Goal: Transaction & Acquisition: Purchase product/service

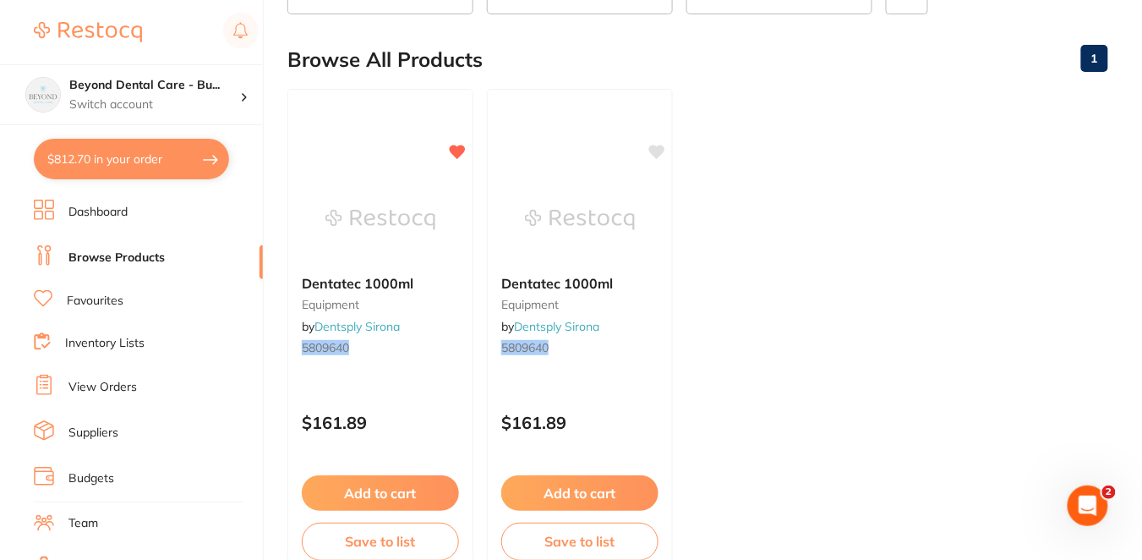
scroll to position [901, 0]
click at [178, 166] on button "$812.70 in your order" at bounding box center [131, 159] width 195 height 41
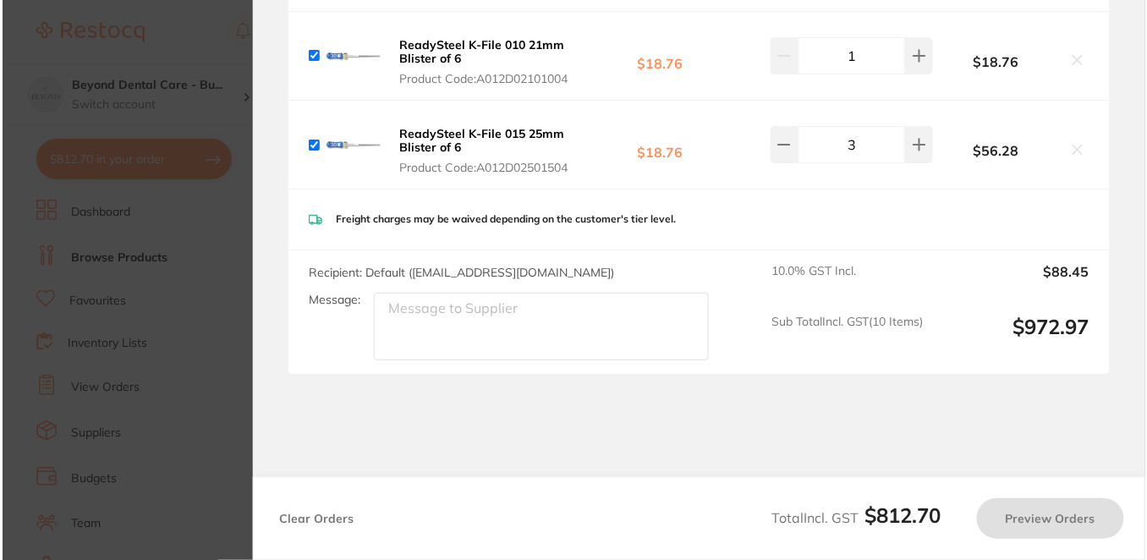
scroll to position [0, 0]
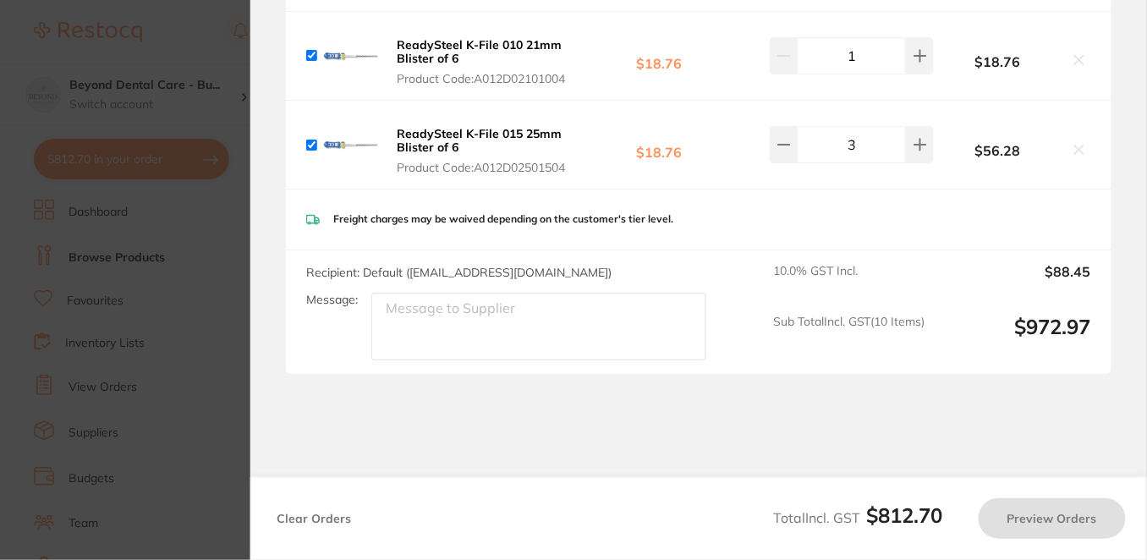
checkbox input "true"
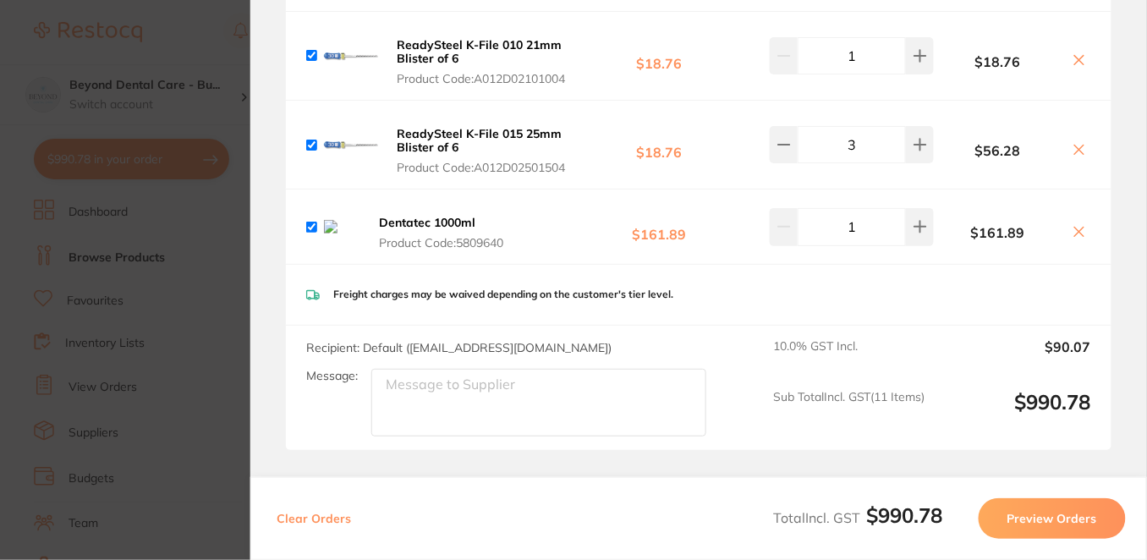
click at [1078, 225] on icon at bounding box center [1079, 232] width 14 height 14
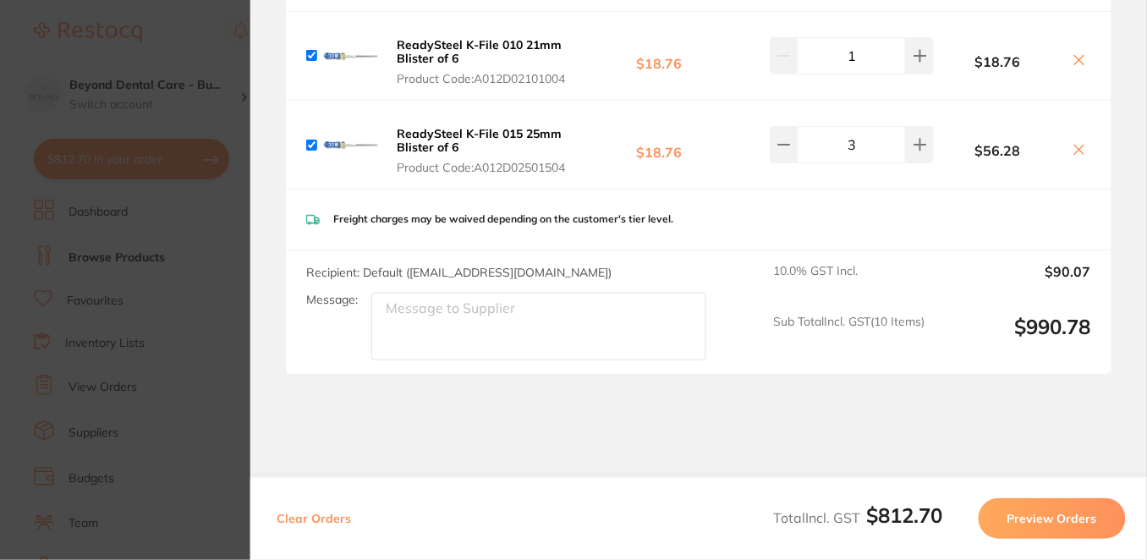
checkbox input "true"
click at [199, 34] on section "Update RRP Set your pre negotiated price for this item. Item Agreed RRP (excl. …" at bounding box center [573, 280] width 1147 height 560
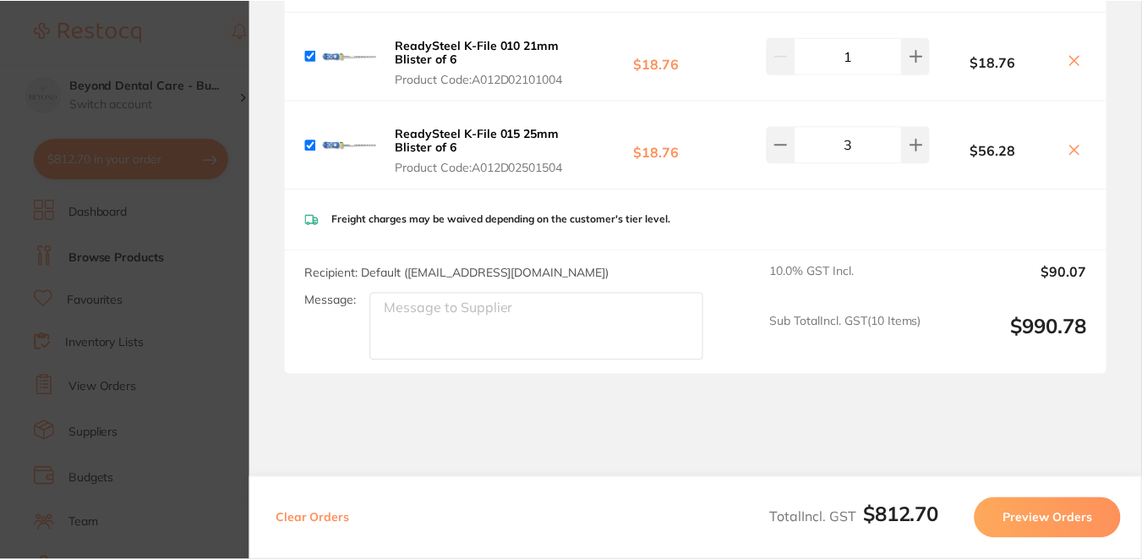
scroll to position [150, 0]
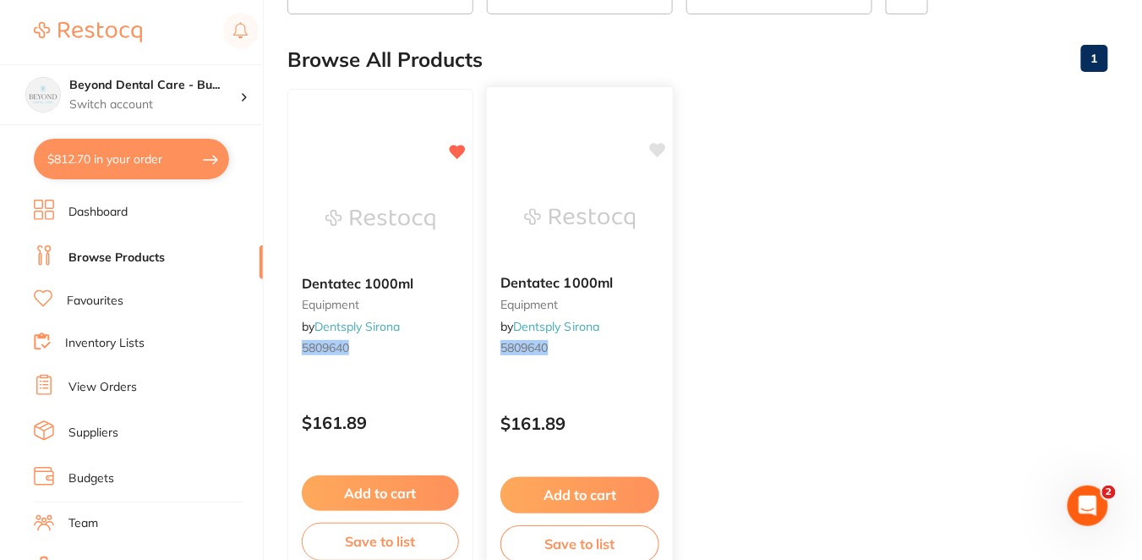
click at [630, 383] on div "Dentatec 1000ml equipment by Dentsply Sirona 5809640 $161.89 Add to cart Save t…" at bounding box center [580, 331] width 188 height 491
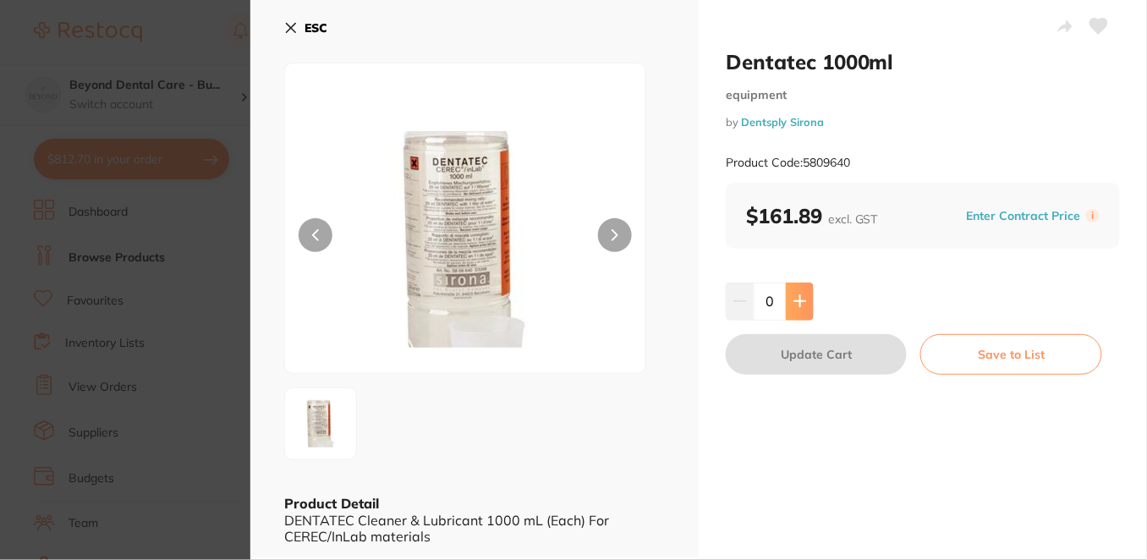
click at [796, 299] on icon at bounding box center [799, 301] width 11 height 11
type input "1"
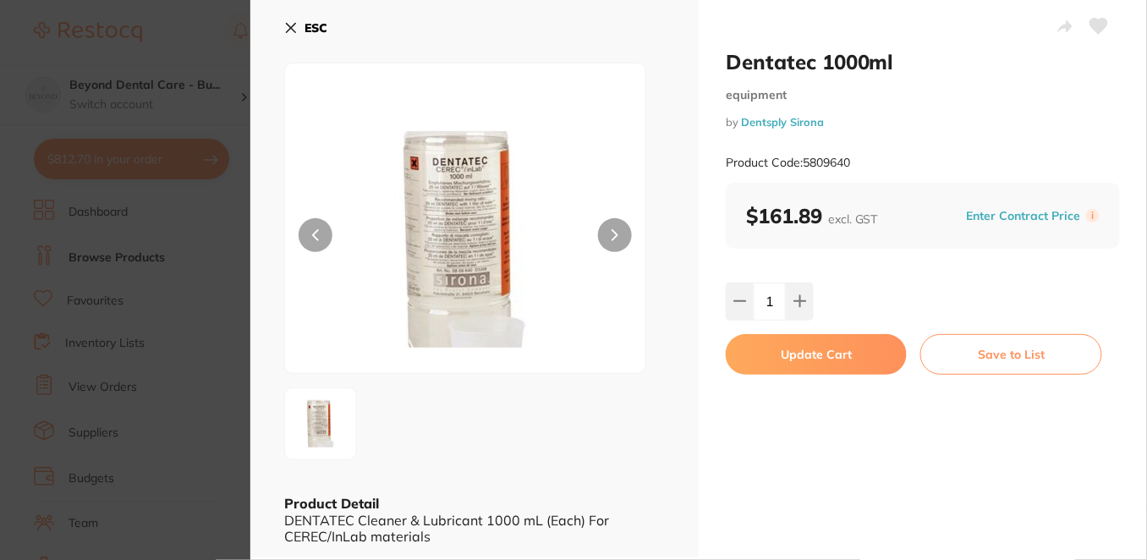
click at [839, 361] on button "Update Cart" at bounding box center [815, 354] width 181 height 41
checkbox input "false"
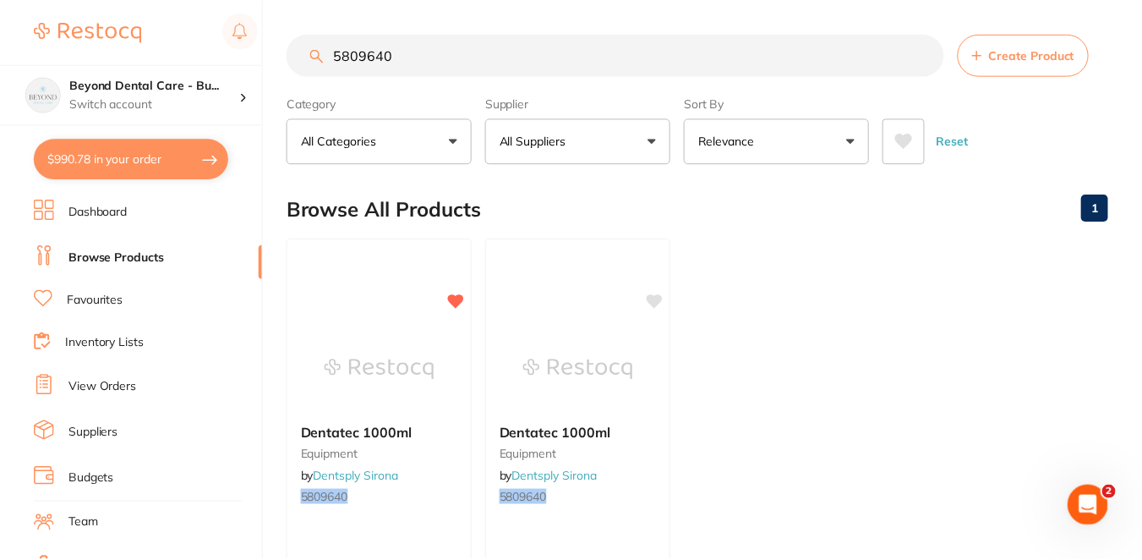
scroll to position [150, 0]
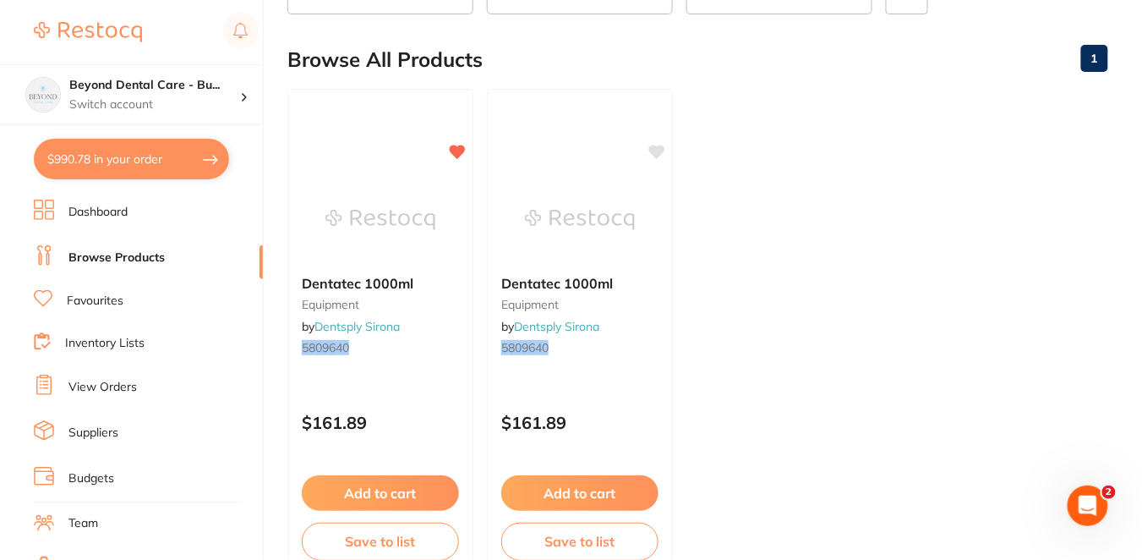
click at [166, 155] on button "$990.78 in your order" at bounding box center [131, 159] width 195 height 41
checkbox input "true"
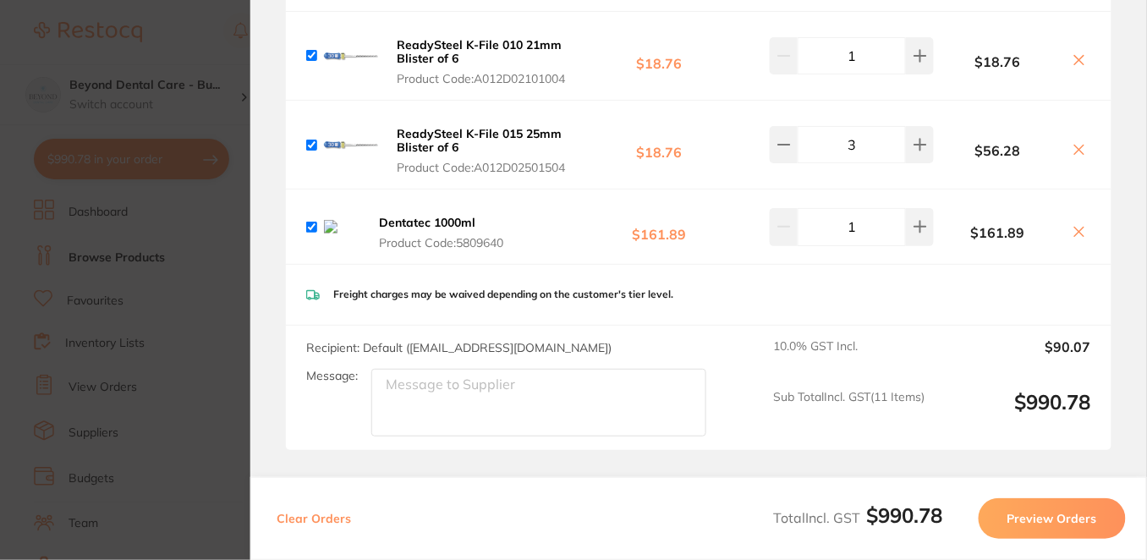
click at [1080, 517] on button "Preview Orders" at bounding box center [1051, 518] width 147 height 41
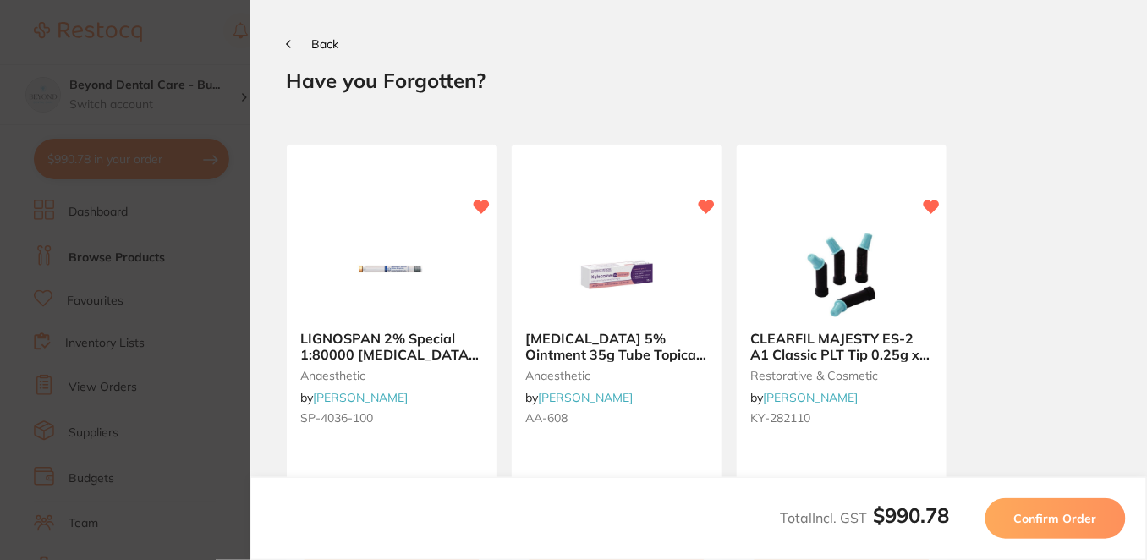
click at [1083, 515] on span "Confirm Order" at bounding box center [1055, 518] width 83 height 15
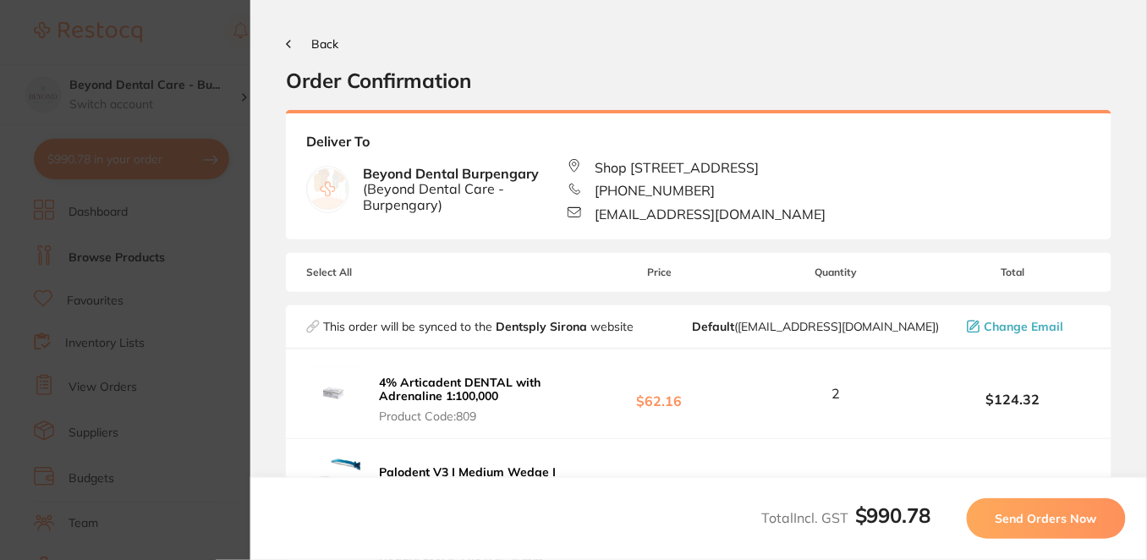
click at [1069, 522] on span "Send Orders Now" at bounding box center [1045, 518] width 101 height 15
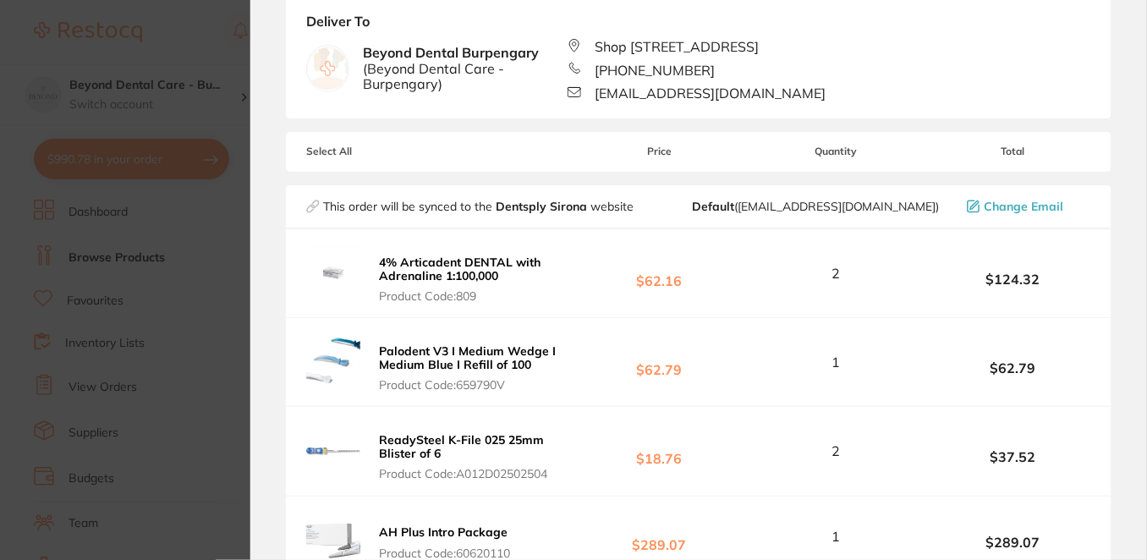
scroll to position [136, 0]
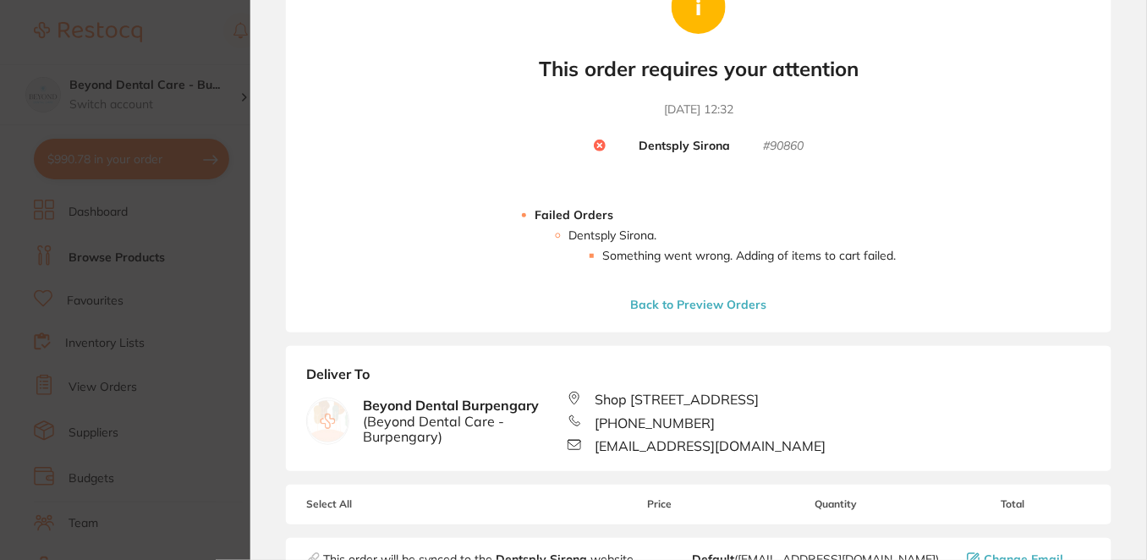
click at [1120, 244] on section "Your orders are being processed and we will notify you once we have placed the …" at bounding box center [698, 280] width 896 height 560
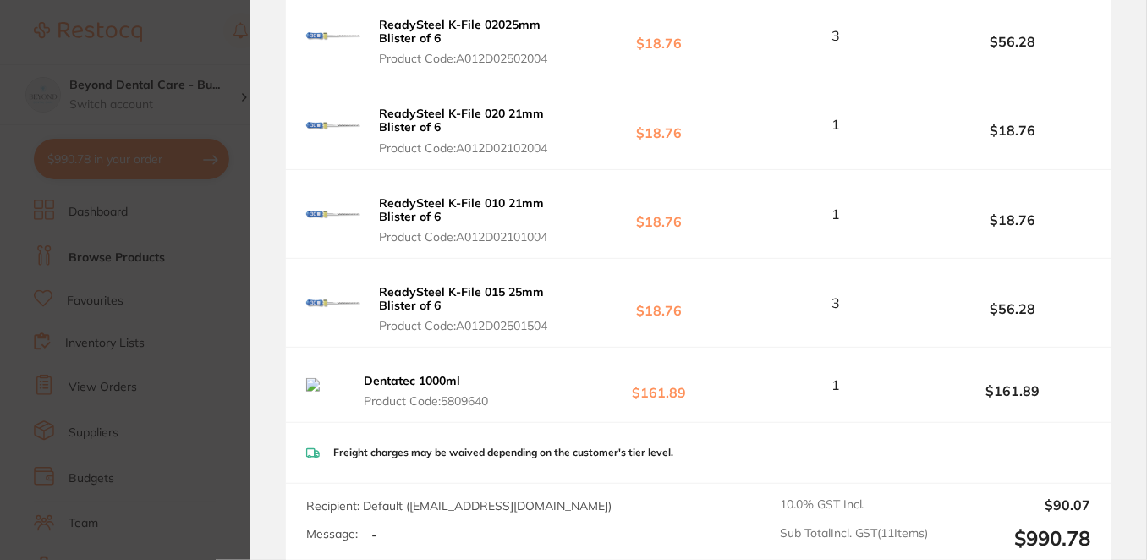
scroll to position [1261, 0]
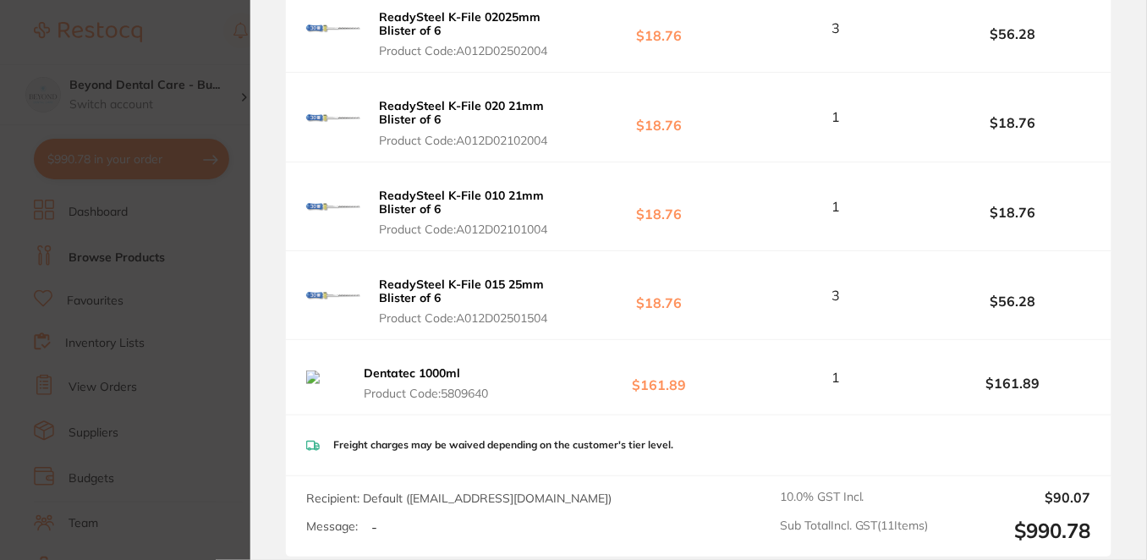
drag, startPoint x: 501, startPoint y: 401, endPoint x: 466, endPoint y: 394, distance: 35.3
click at [466, 393] on button "Dentatec 1000ml Product Code: 5809640" at bounding box center [433, 383] width 150 height 36
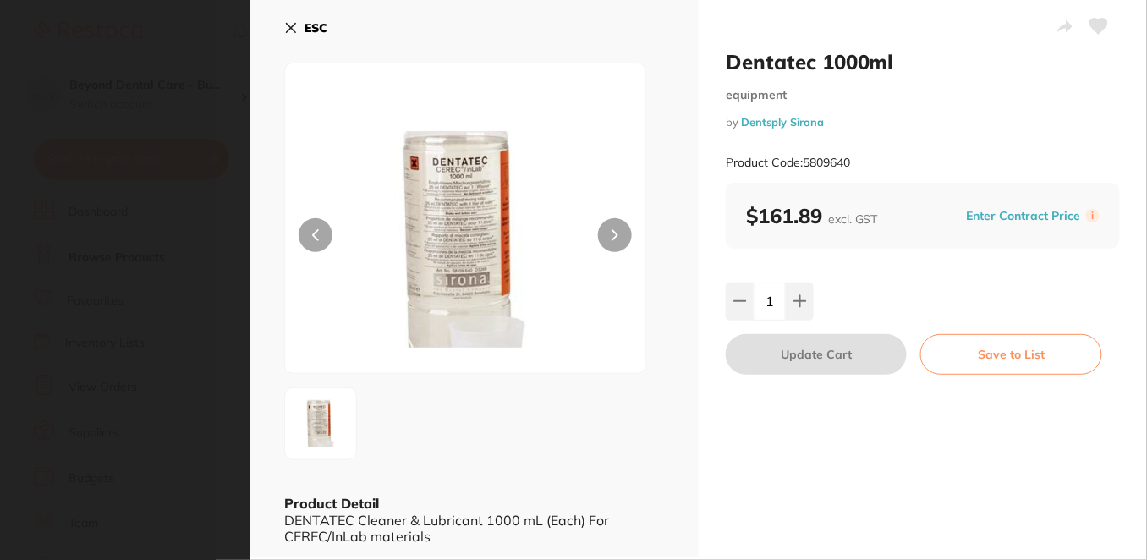
scroll to position [0, 0]
drag, startPoint x: 867, startPoint y: 160, endPoint x: 807, endPoint y: 158, distance: 60.9
click at [805, 158] on div "Product Code: 5809640" at bounding box center [922, 162] width 394 height 41
copy small "5809640"
click at [212, 44] on section "Dentatec 1000ml equipment by Dentsply Sirona Product Code: 5809640 ESC Product …" at bounding box center [573, 280] width 1147 height 560
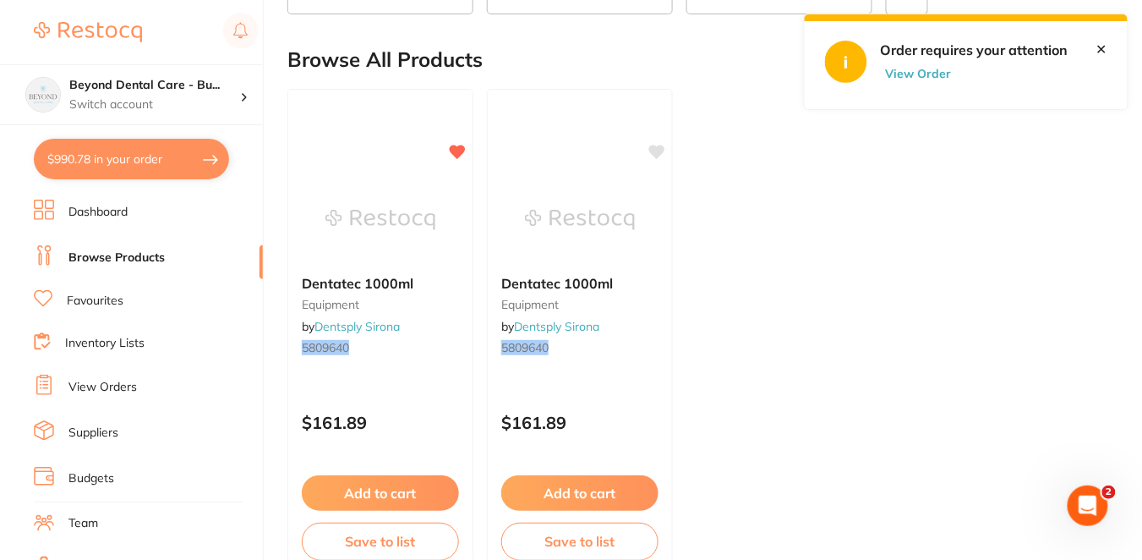
click at [552, 28] on main "5809640 Create Product Category All Categories All Categories equipment Clear C…" at bounding box center [714, 256] width 855 height 813
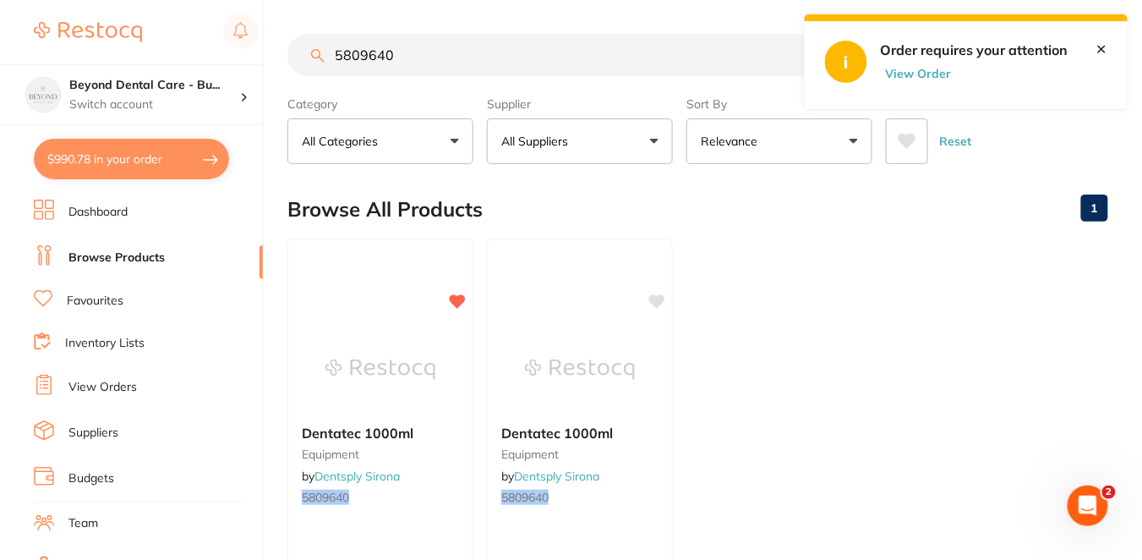
drag, startPoint x: 437, startPoint y: 58, endPoint x: 287, endPoint y: 46, distance: 150.2
click at [287, 46] on div "5809640 Create Product" at bounding box center [697, 55] width 821 height 42
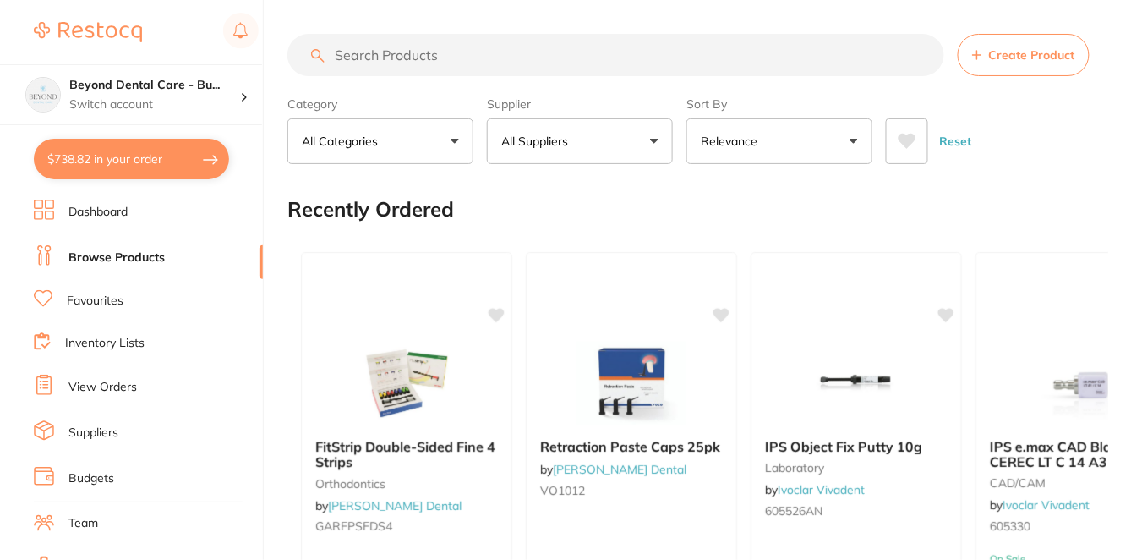
click at [386, 54] on input "search" at bounding box center [615, 55] width 657 height 42
paste input "5809640"
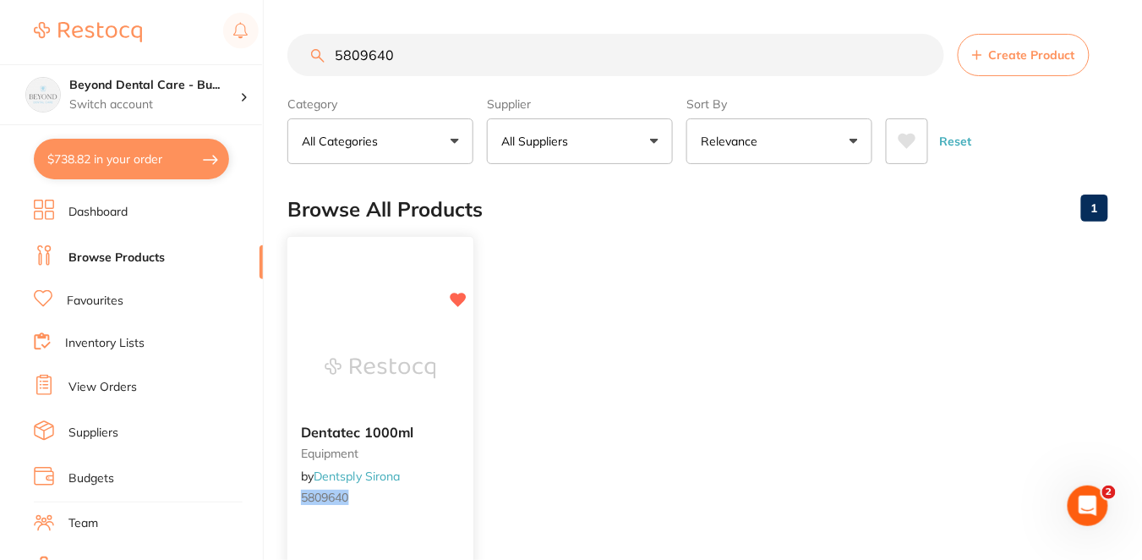
type input "5809640"
click at [455, 451] on small "equipment" at bounding box center [380, 454] width 159 height 14
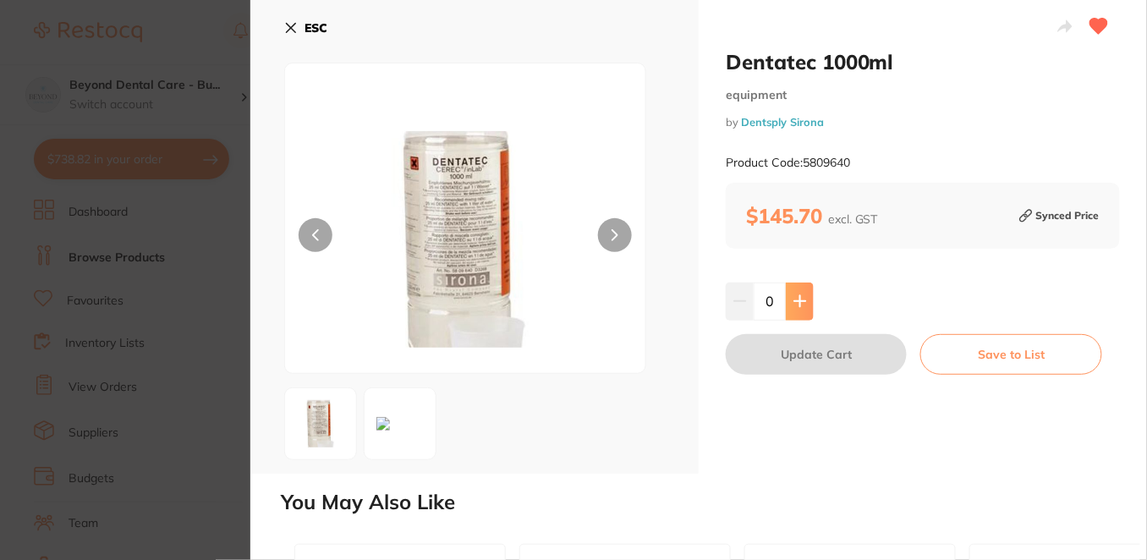
click at [799, 309] on button at bounding box center [799, 300] width 28 height 37
type input "1"
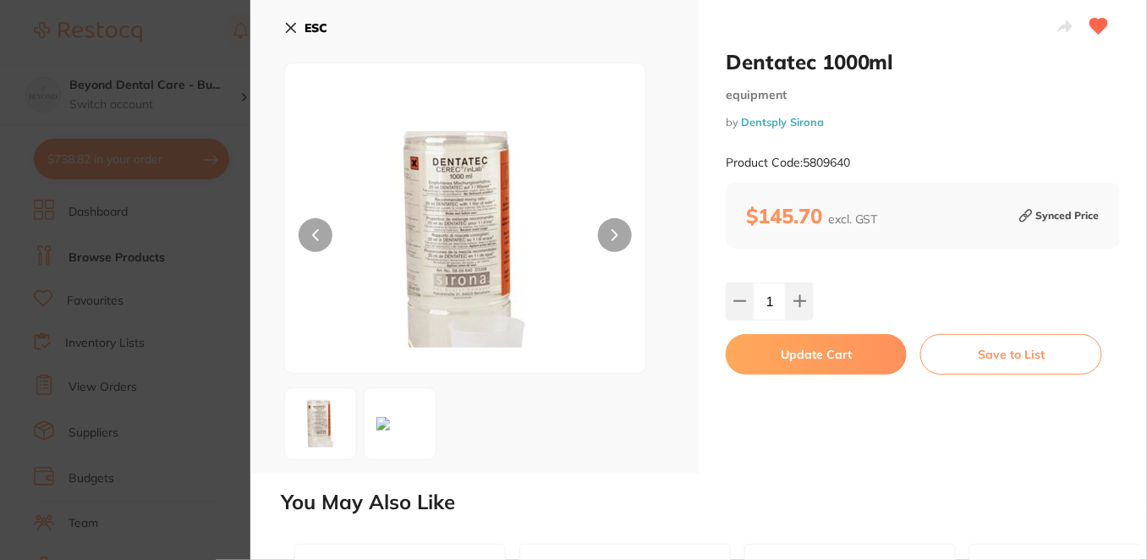
click at [812, 348] on button "Update Cart" at bounding box center [815, 354] width 181 height 41
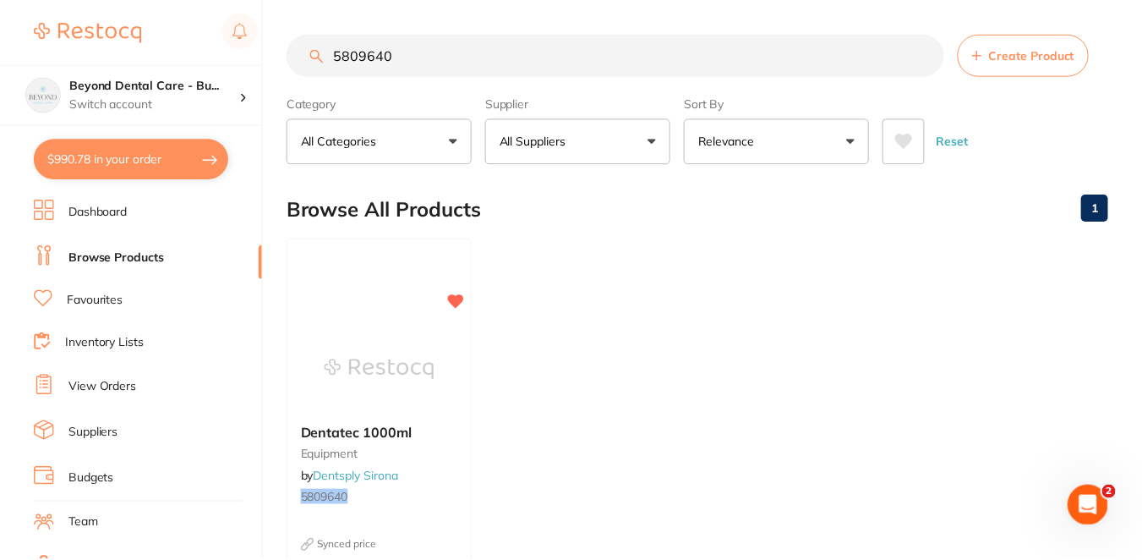
scroll to position [1, 0]
click at [180, 157] on button "$972.97 in your order" at bounding box center [131, 159] width 195 height 41
checkbox input "true"
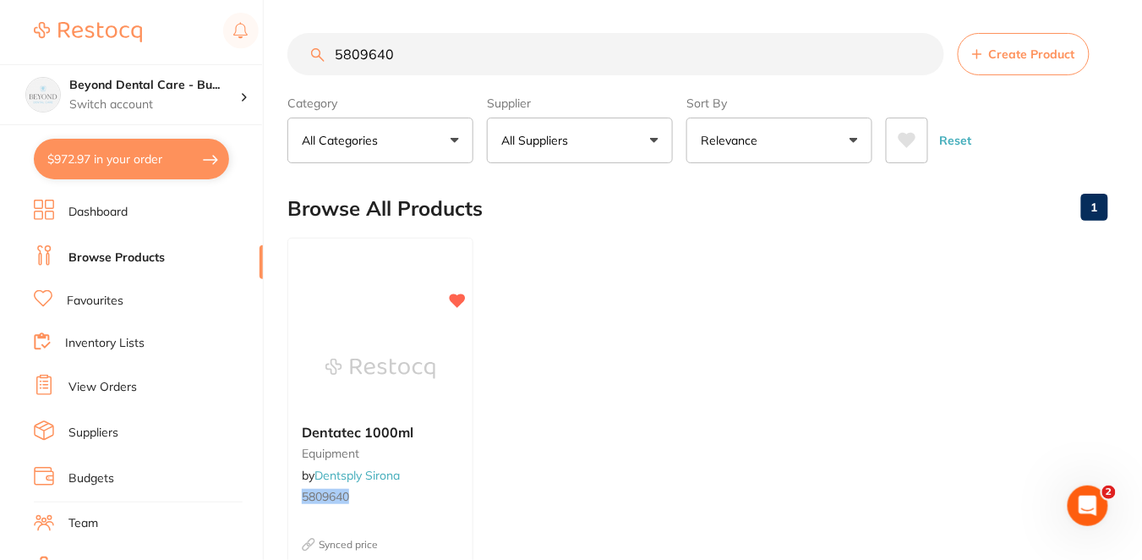
checkbox input "true"
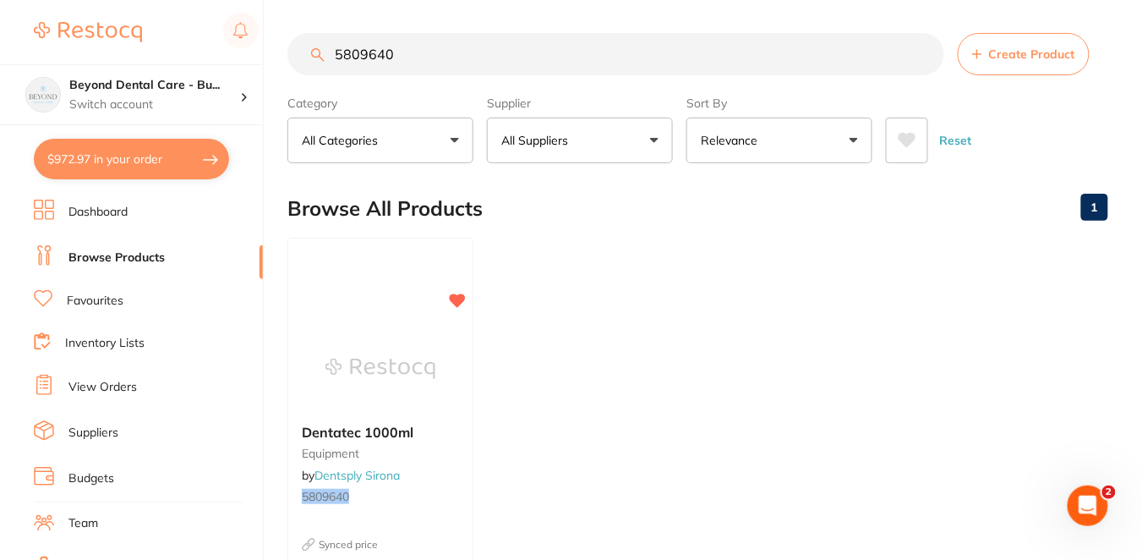
checkbox input "true"
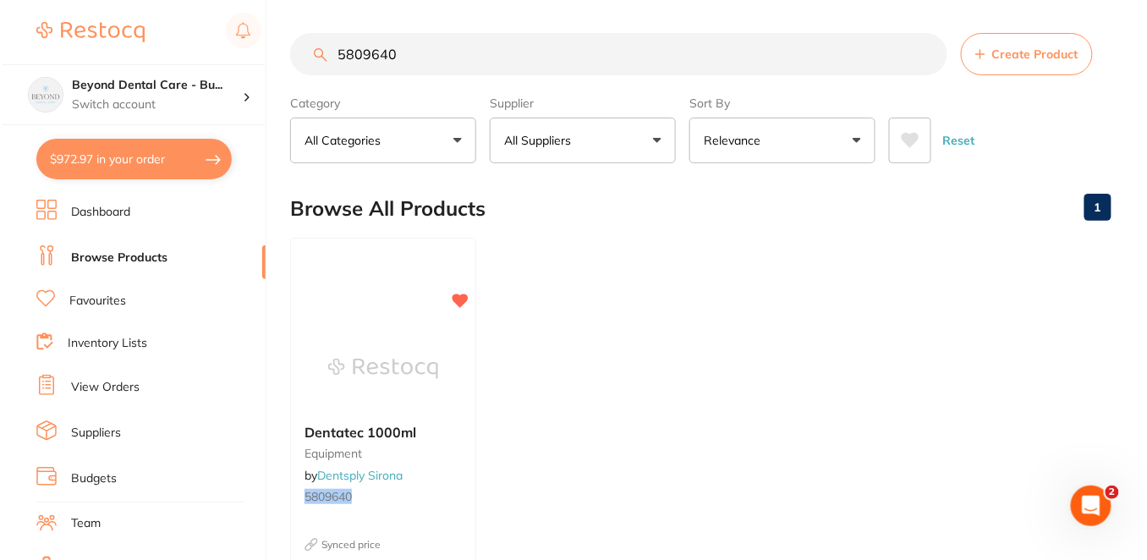
scroll to position [0, 0]
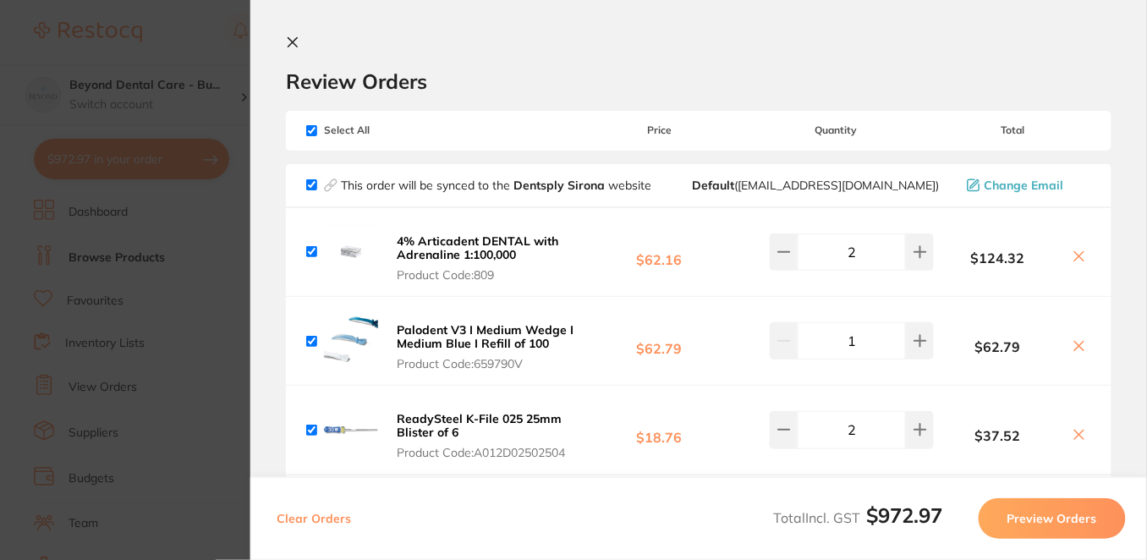
click at [588, 64] on div "Review Orders" at bounding box center [698, 65] width 825 height 58
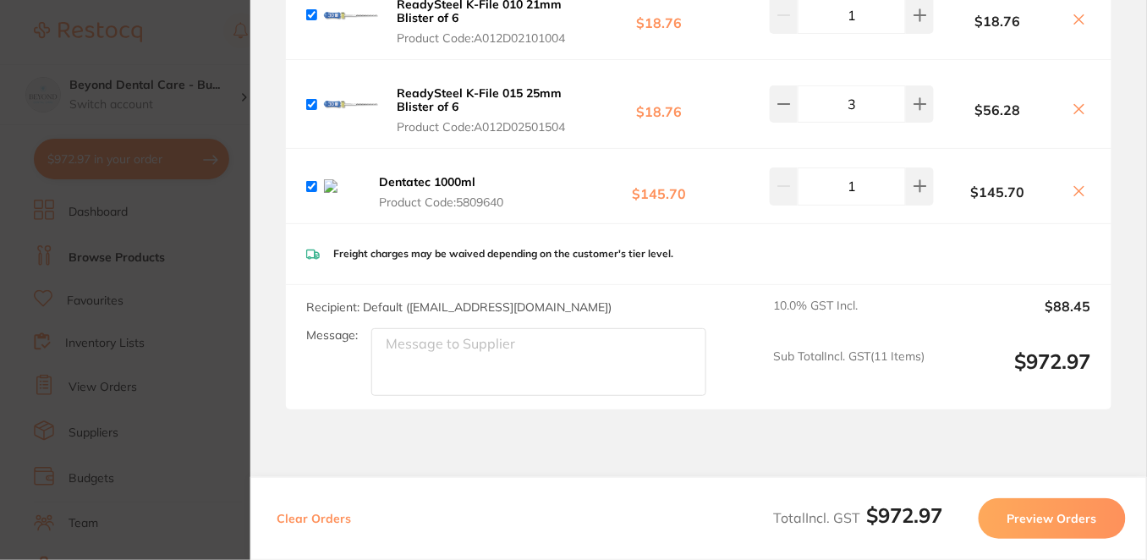
scroll to position [939, 0]
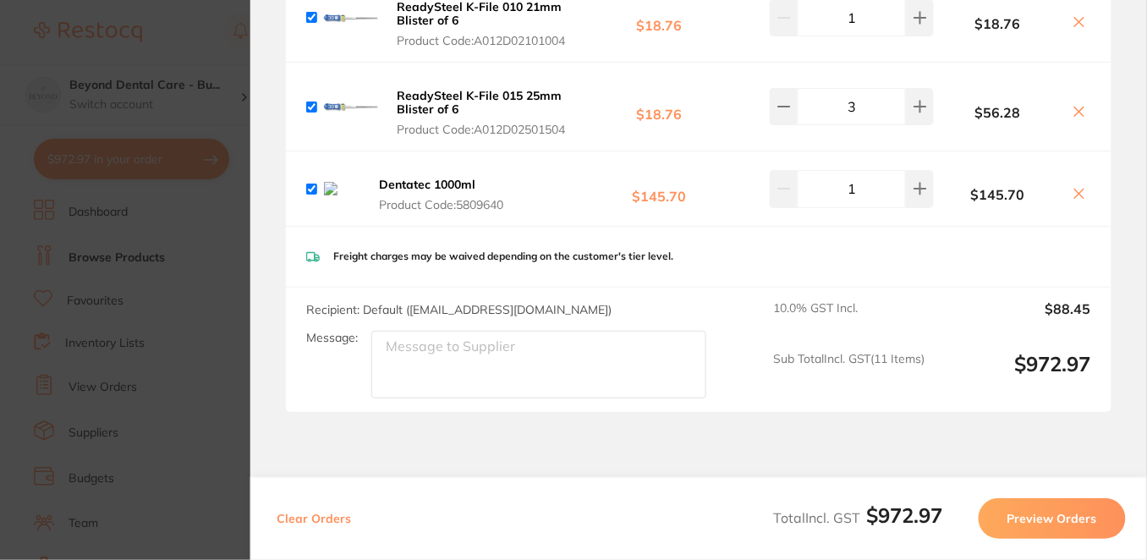
click at [1116, 208] on section "Review Orders Your orders are being processed and we will notify you once we ha…" at bounding box center [698, 280] width 896 height 560
click at [1075, 187] on icon at bounding box center [1079, 194] width 14 height 14
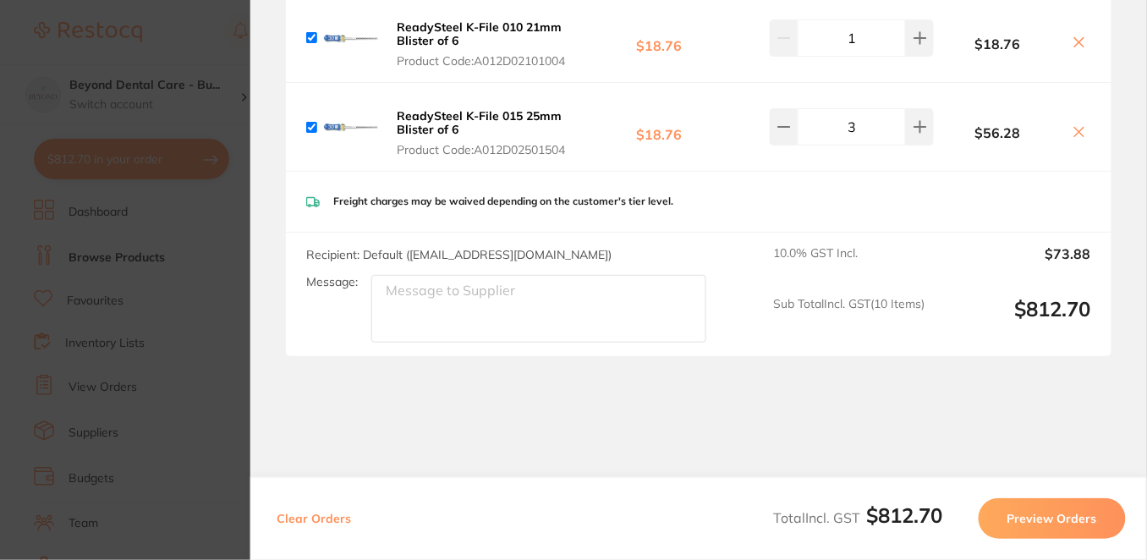
scroll to position [914, 0]
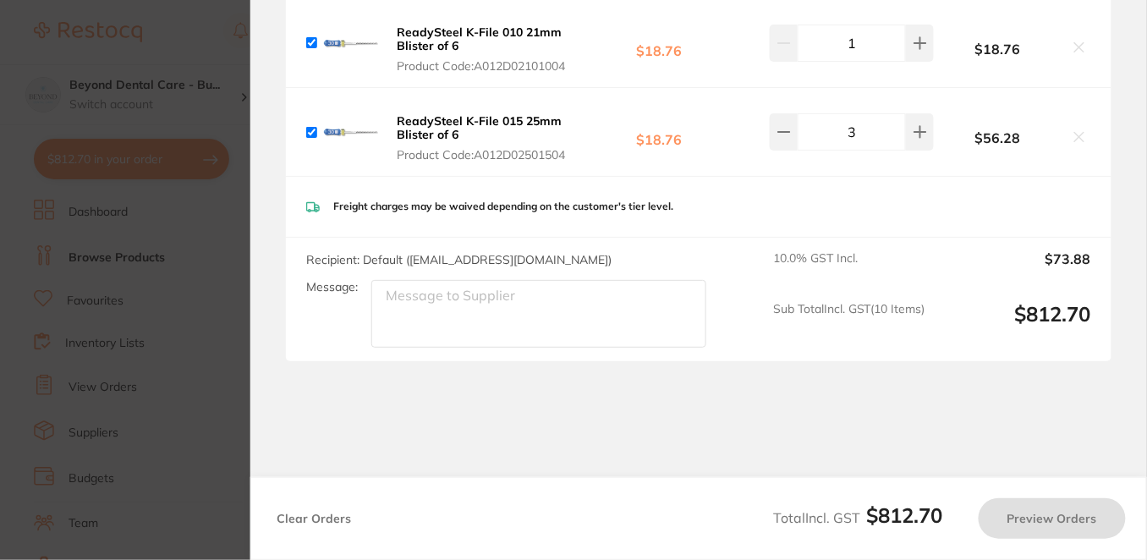
checkbox input "true"
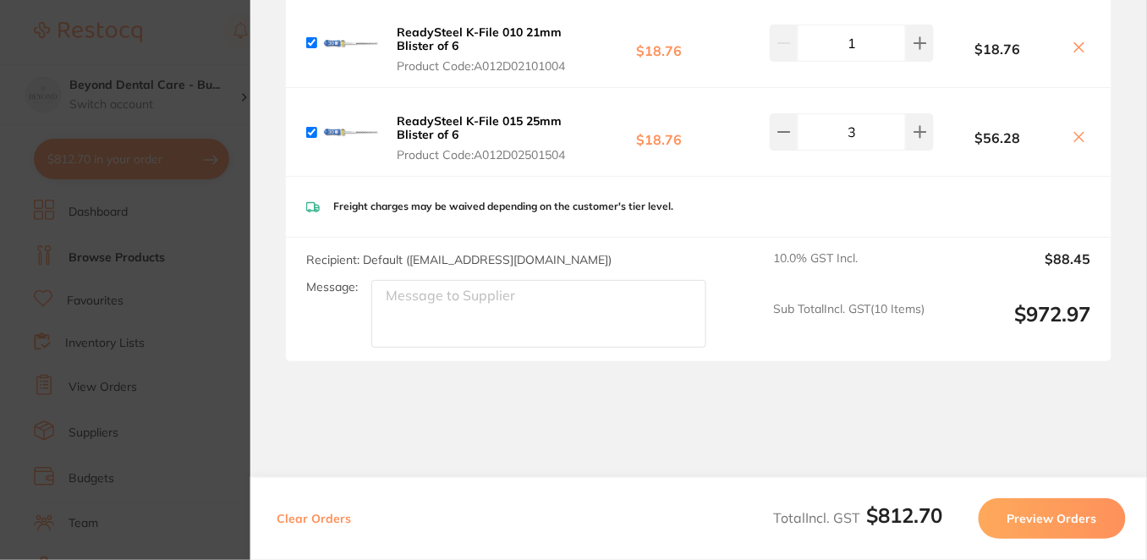
click at [1122, 214] on section "Review Orders Your orders are being processed and we will notify you once we ha…" at bounding box center [698, 280] width 896 height 560
click at [186, 36] on section "Update RRP Set your pre negotiated price for this item. Item Agreed RRP (excl. …" at bounding box center [573, 280] width 1147 height 560
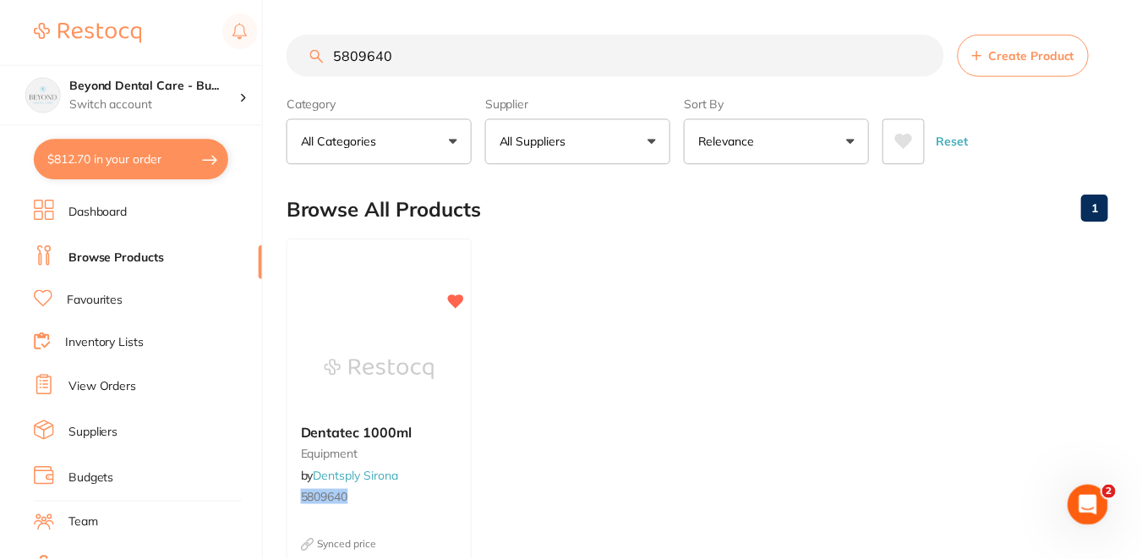
scroll to position [1, 0]
click at [454, 449] on small "equipment" at bounding box center [380, 453] width 159 height 14
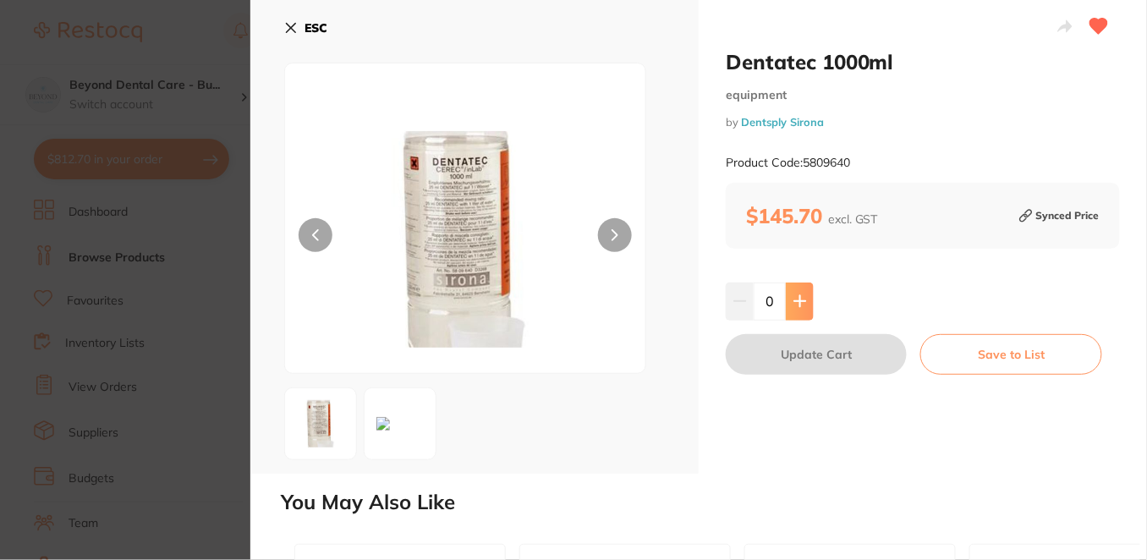
click at [802, 296] on icon at bounding box center [800, 301] width 14 height 14
type input "1"
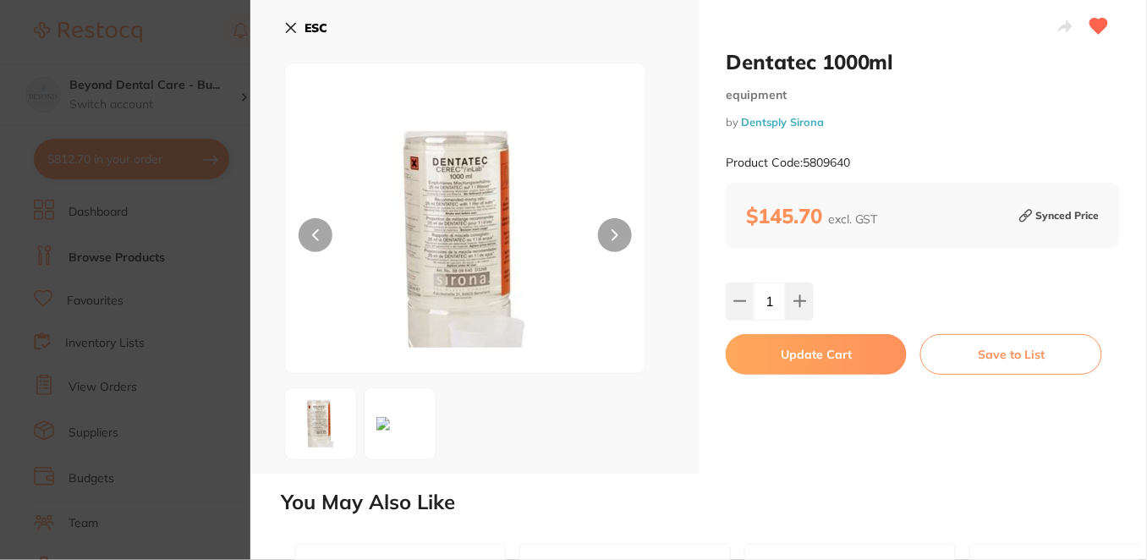
click at [829, 353] on button "Update Cart" at bounding box center [815, 354] width 181 height 41
checkbox input "false"
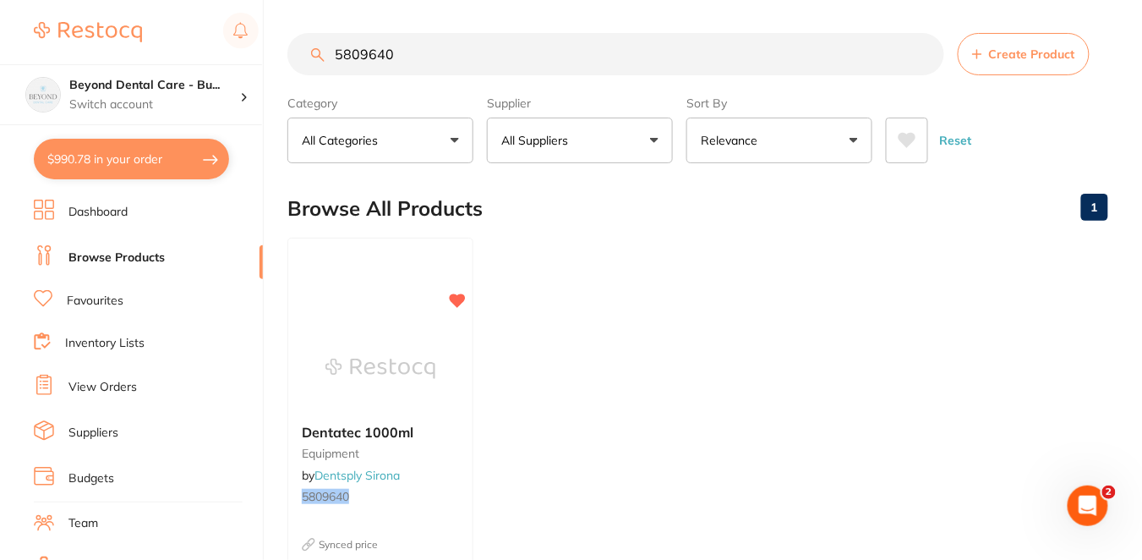
click at [145, 160] on button "$990.78 in your order" at bounding box center [131, 159] width 195 height 41
checkbox input "true"
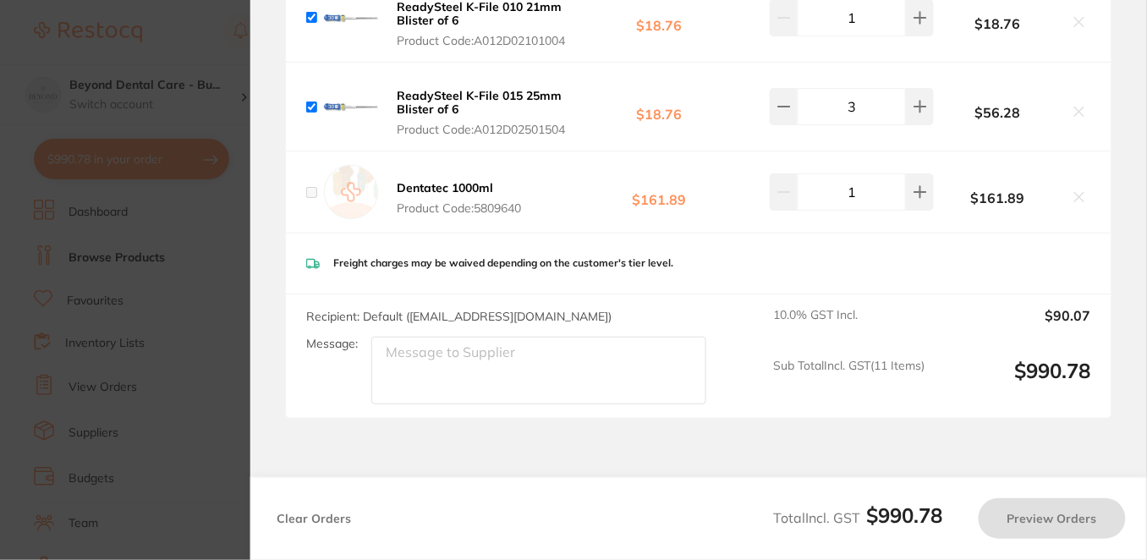
checkbox input "false"
checkbox input "true"
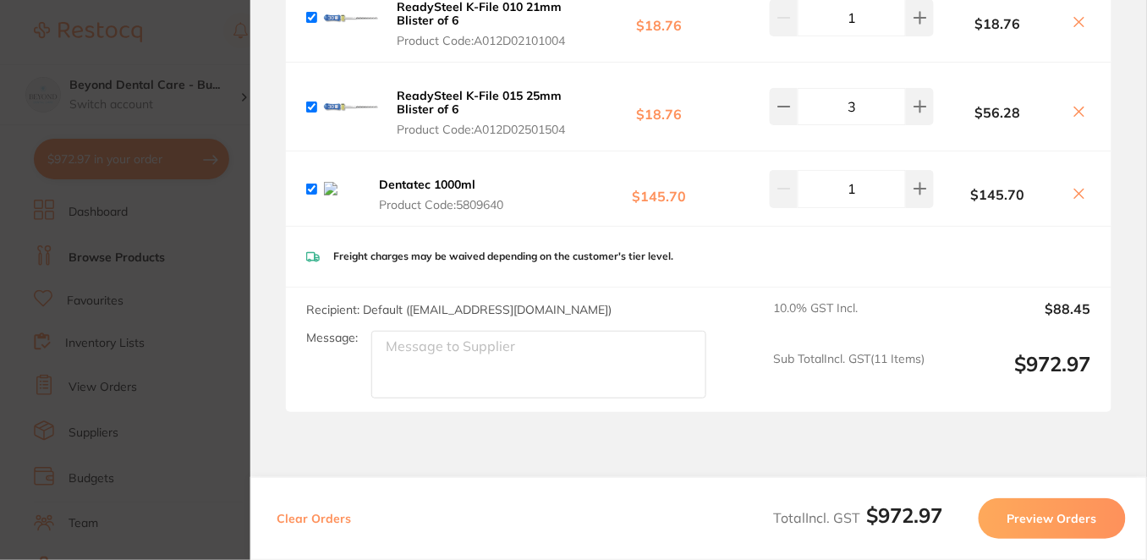
click at [1094, 515] on button "Preview Orders" at bounding box center [1051, 518] width 147 height 41
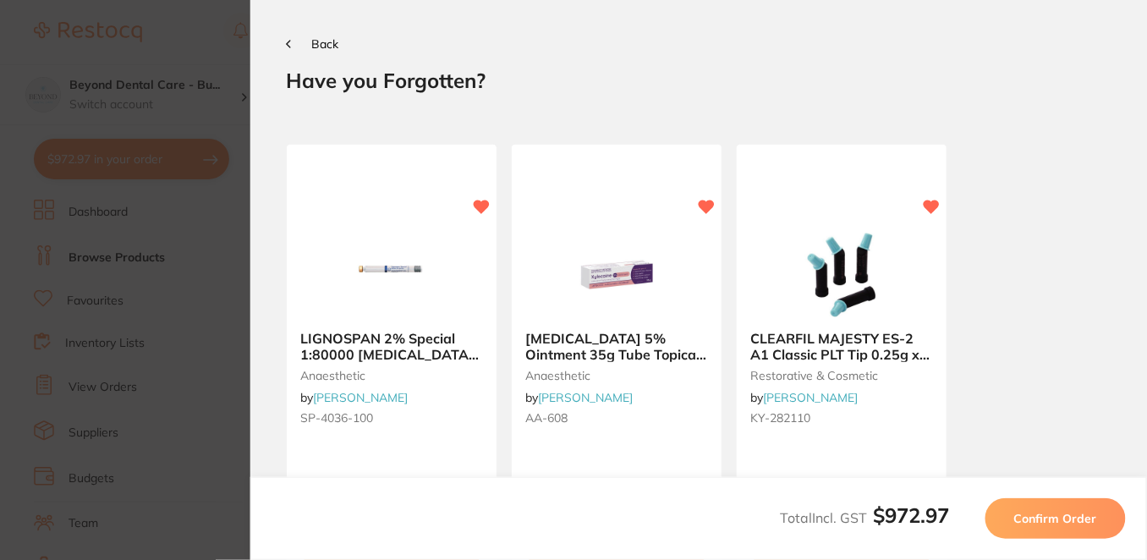
click at [1092, 521] on span "Confirm Order" at bounding box center [1055, 518] width 83 height 15
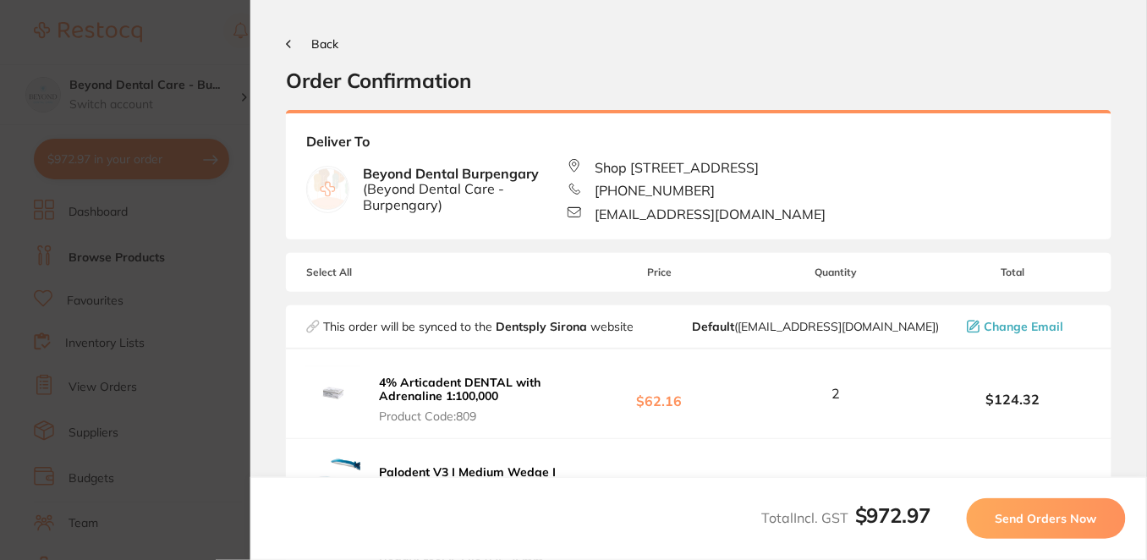
click at [1092, 521] on span "Send Orders Now" at bounding box center [1045, 518] width 101 height 15
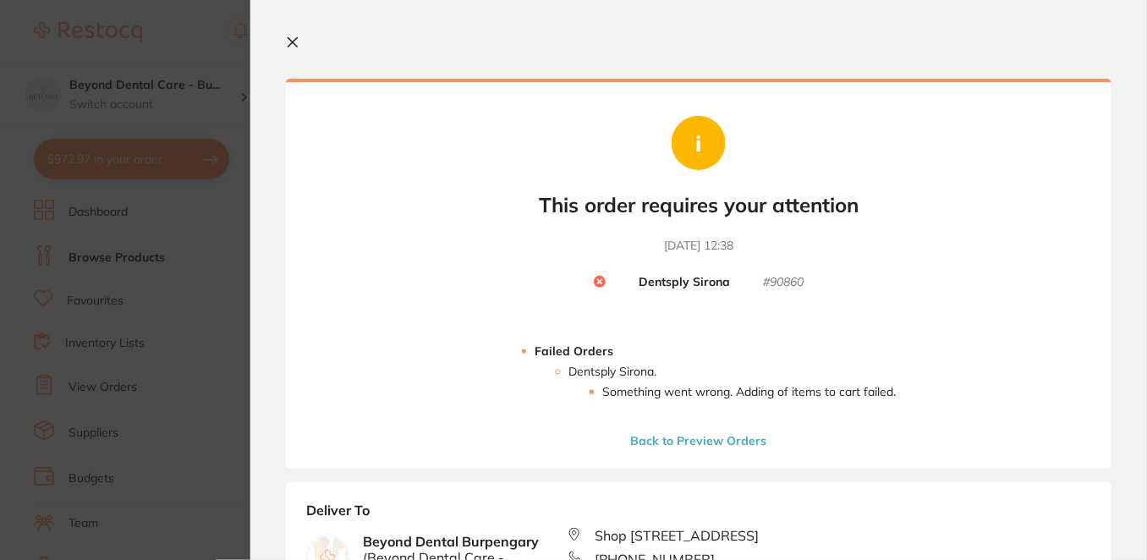
click at [290, 41] on icon at bounding box center [292, 42] width 9 height 9
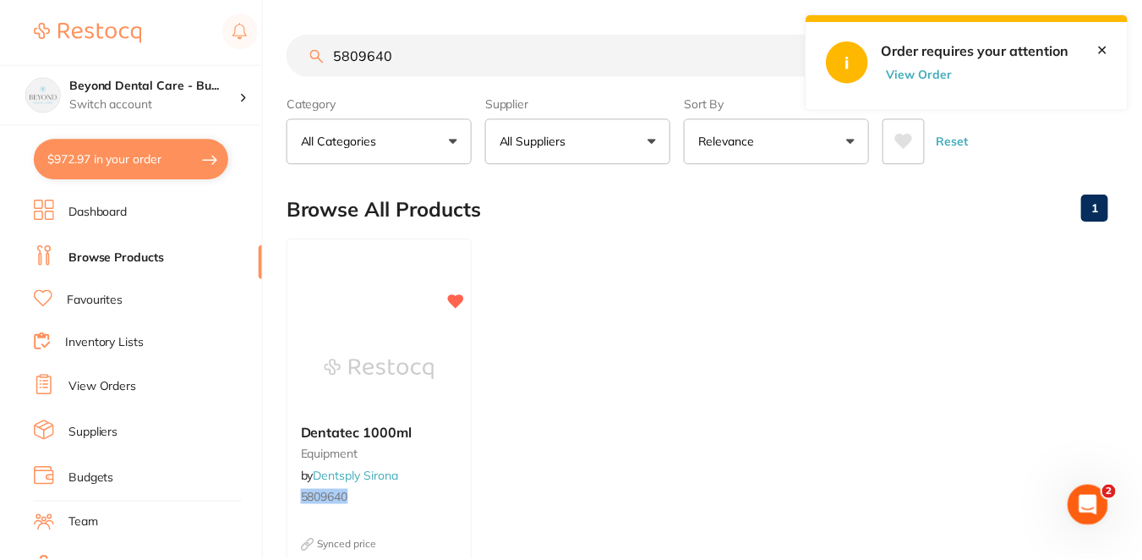
scroll to position [1, 0]
click at [925, 72] on button "View Order" at bounding box center [923, 73] width 85 height 15
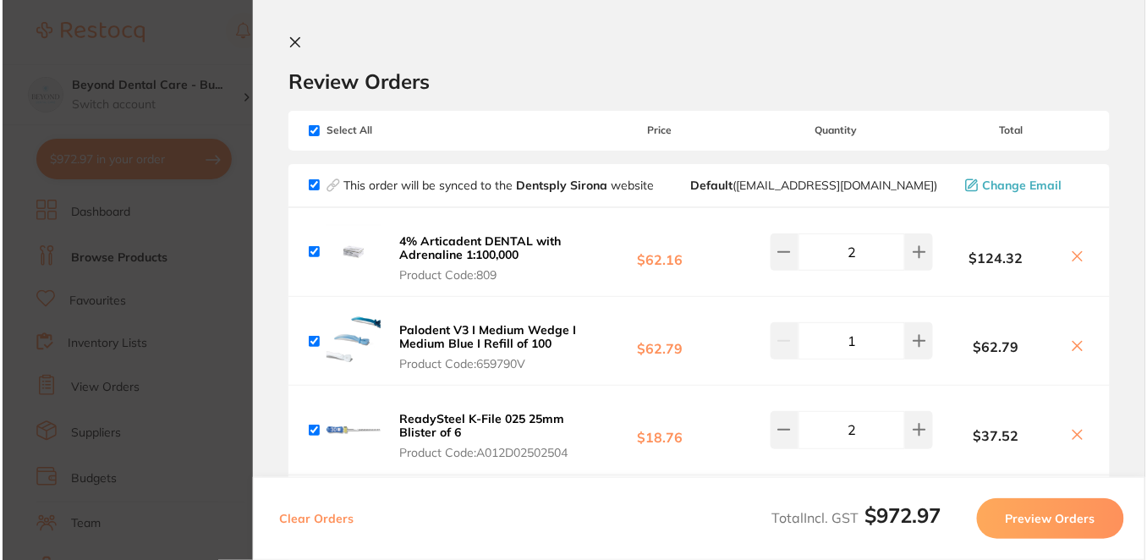
scroll to position [0, 0]
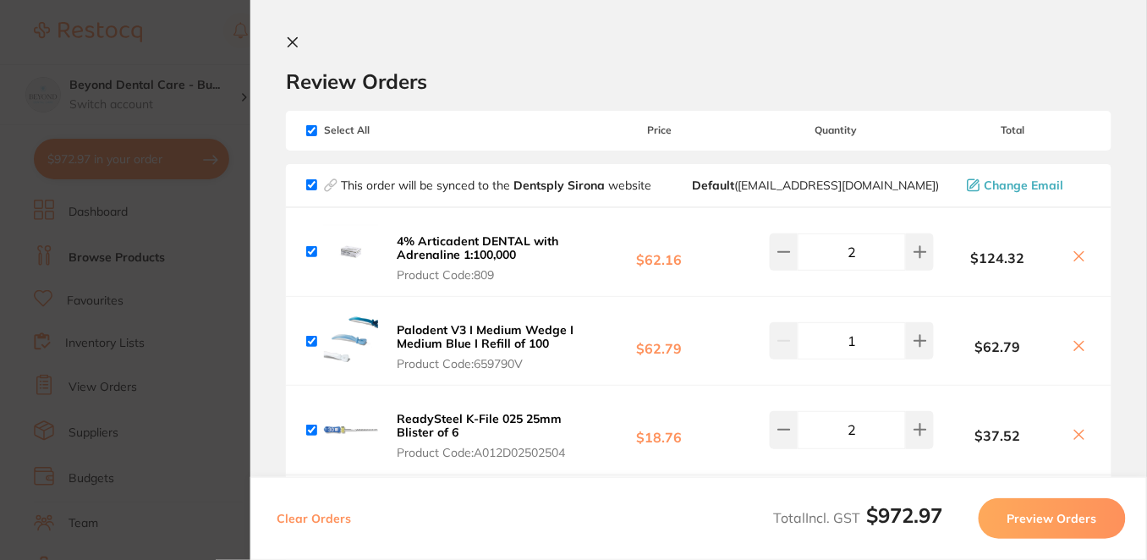
click at [840, 76] on h2 "Review Orders" at bounding box center [698, 80] width 825 height 25
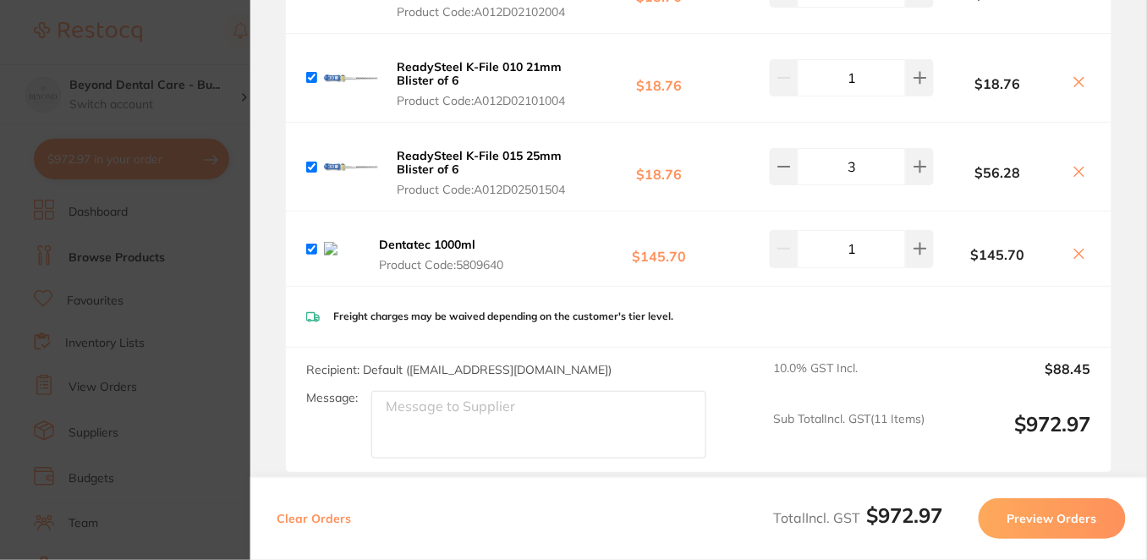
scroll to position [901, 0]
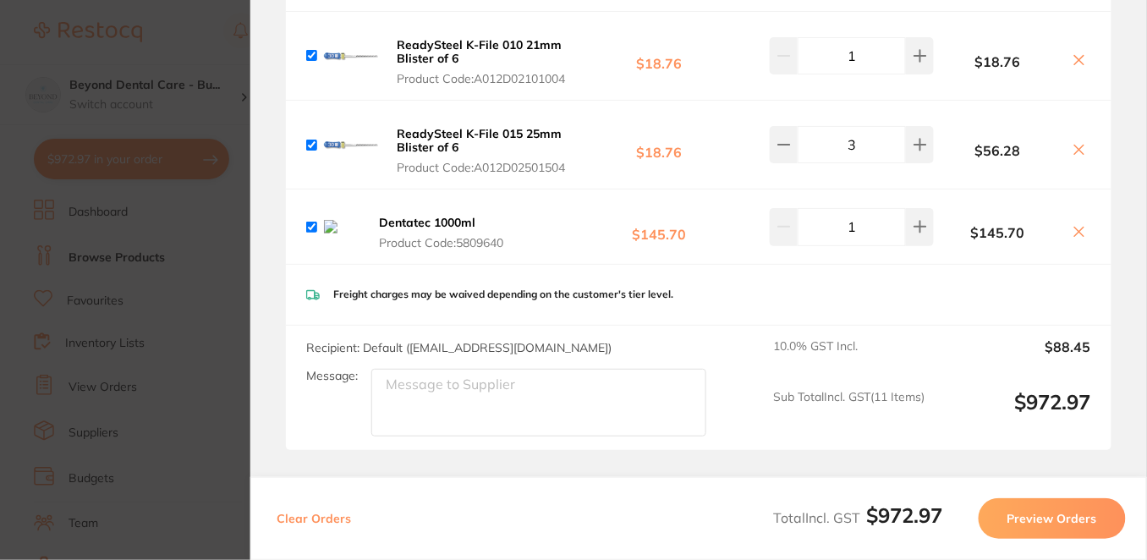
drag, startPoint x: 521, startPoint y: 233, endPoint x: 468, endPoint y: 236, distance: 53.4
click at [468, 236] on span "Product Code: 5809640" at bounding box center [450, 243] width 142 height 14
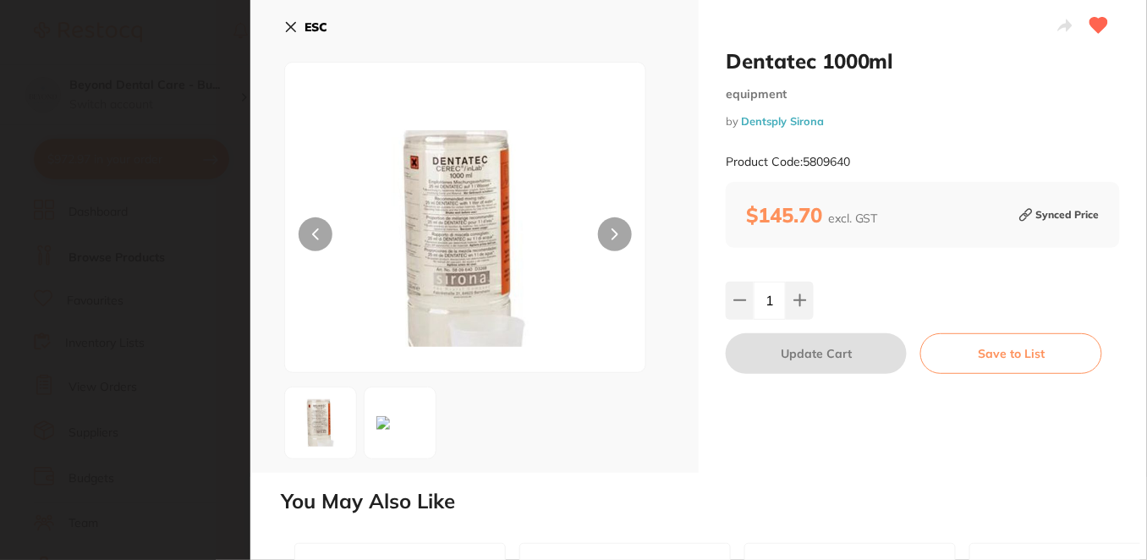
scroll to position [0, 0]
checkbox input "false"
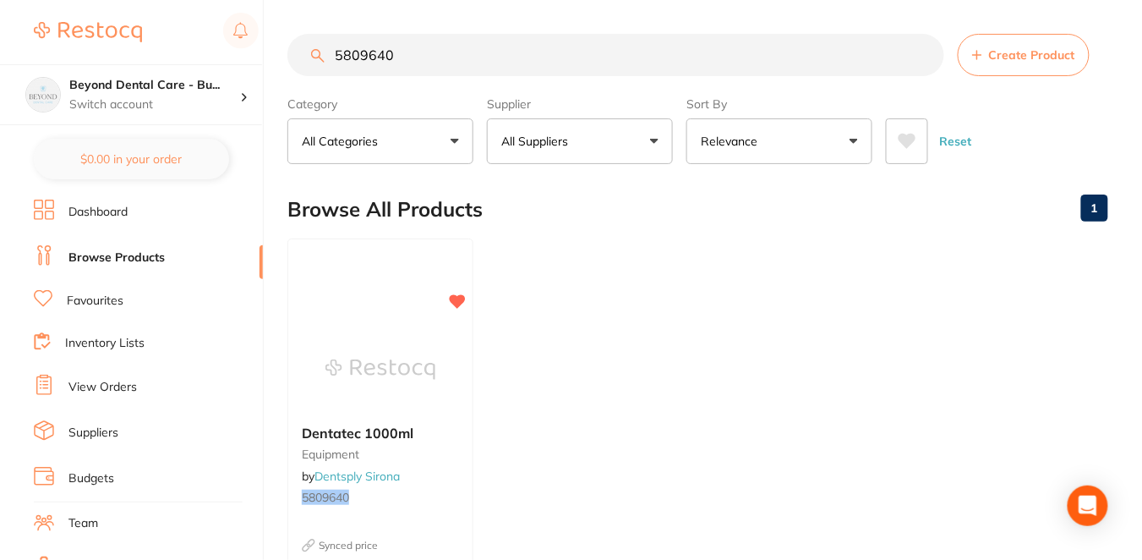
click at [556, 227] on div "Browse All Products 1" at bounding box center [697, 209] width 821 height 57
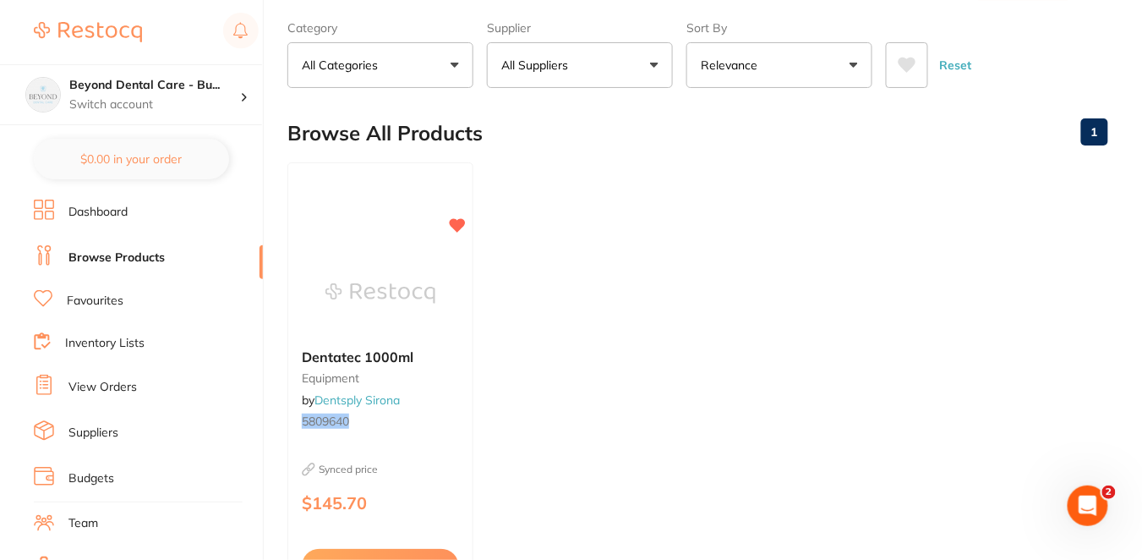
scroll to position [74, 0]
click at [169, 88] on h4 "Beyond Dental Care - Bu..." at bounding box center [154, 85] width 171 height 17
click at [216, 86] on h4 "Beyond Dental Care - Bu..." at bounding box center [154, 85] width 171 height 17
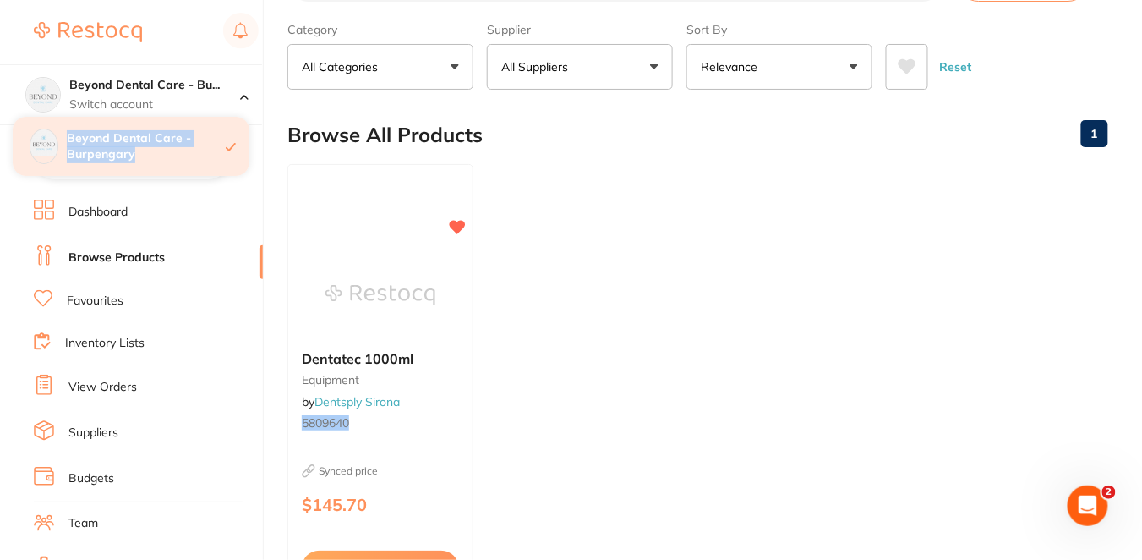
drag, startPoint x: 150, startPoint y: 152, endPoint x: 67, endPoint y: 138, distance: 84.1
click at [67, 138] on div "Beyond Dental Care - Burpengary" at bounding box center [131, 146] width 237 height 59
copy h4 "Beyond Dental Care - Burpengary"
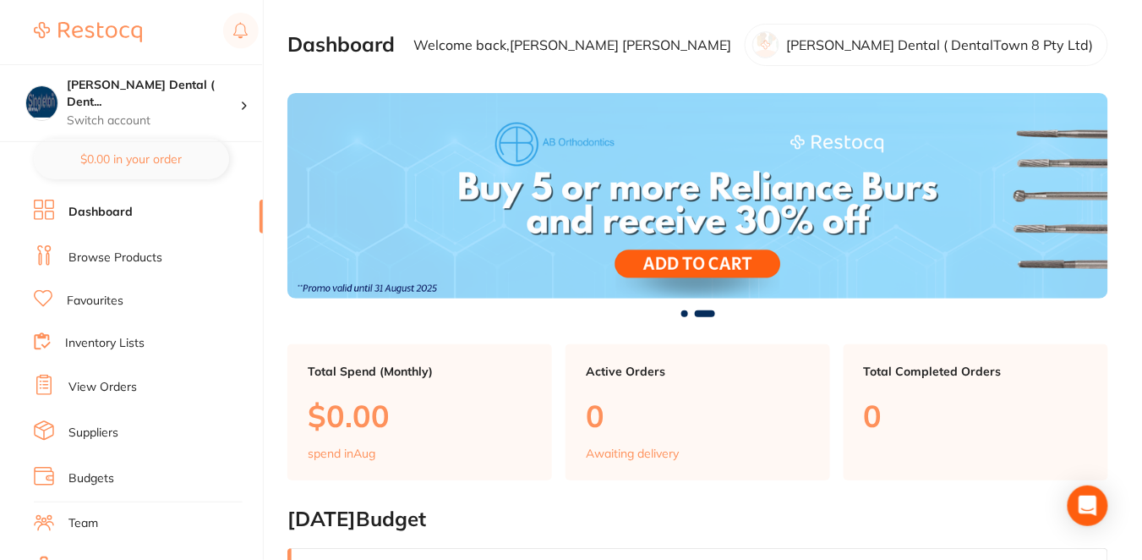
click at [147, 254] on link "Browse Products" at bounding box center [115, 257] width 94 height 17
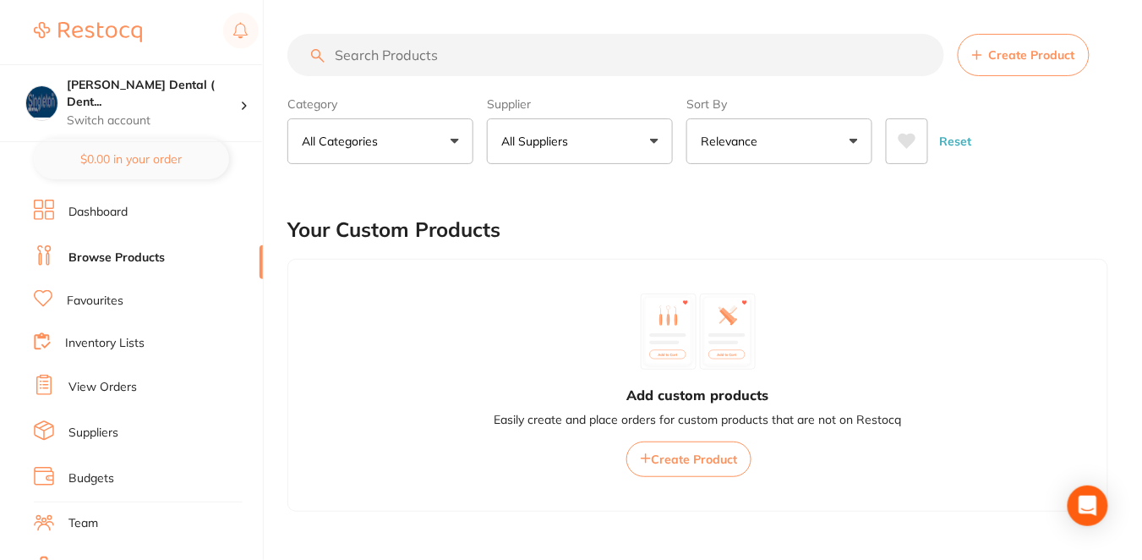
click at [1002, 64] on button "Create Product" at bounding box center [1024, 55] width 132 height 42
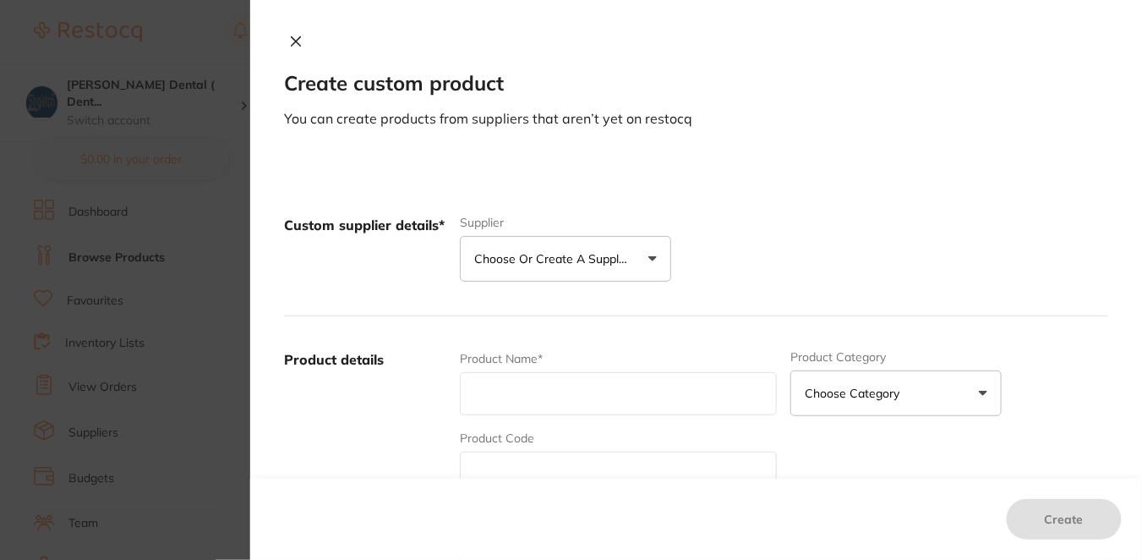
click at [183, 47] on section "Create custom product You can create products from suppliers that aren’t yet on…" at bounding box center [571, 280] width 1142 height 560
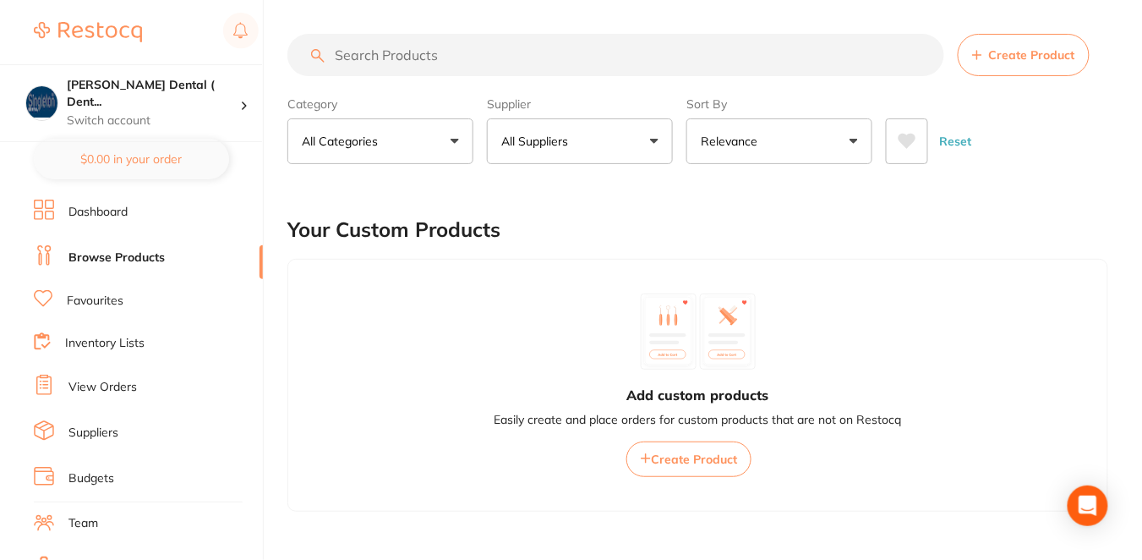
click at [106, 425] on link "Suppliers" at bounding box center [93, 432] width 50 height 17
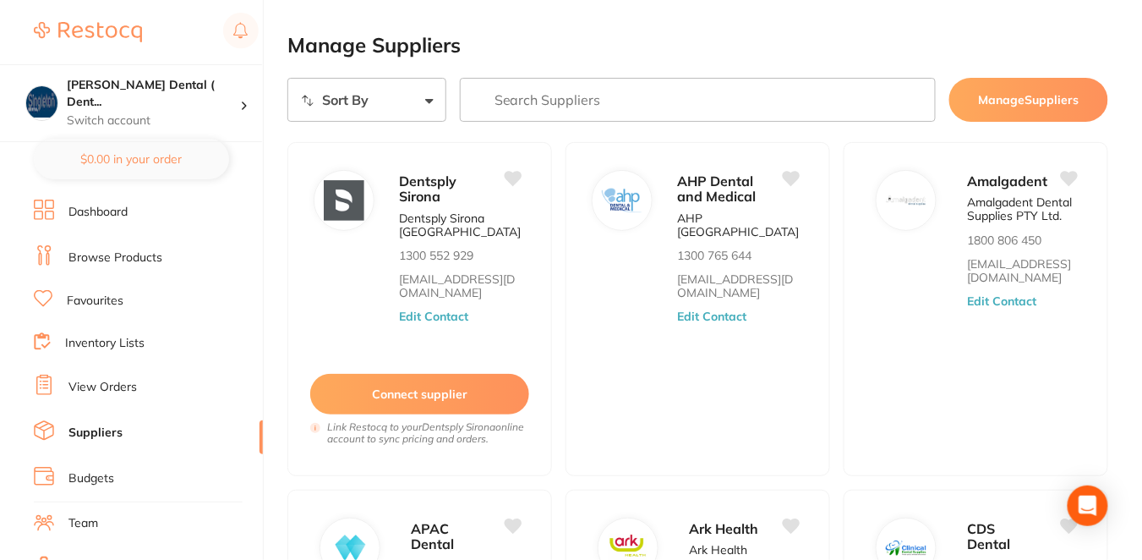
click at [522, 112] on input "search" at bounding box center [698, 100] width 476 height 44
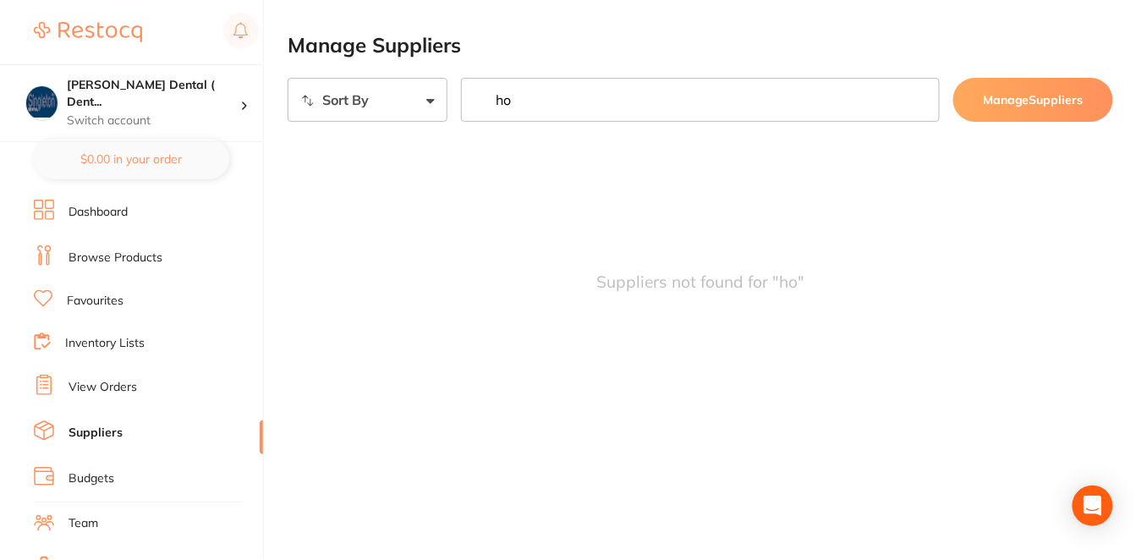
type input "h"
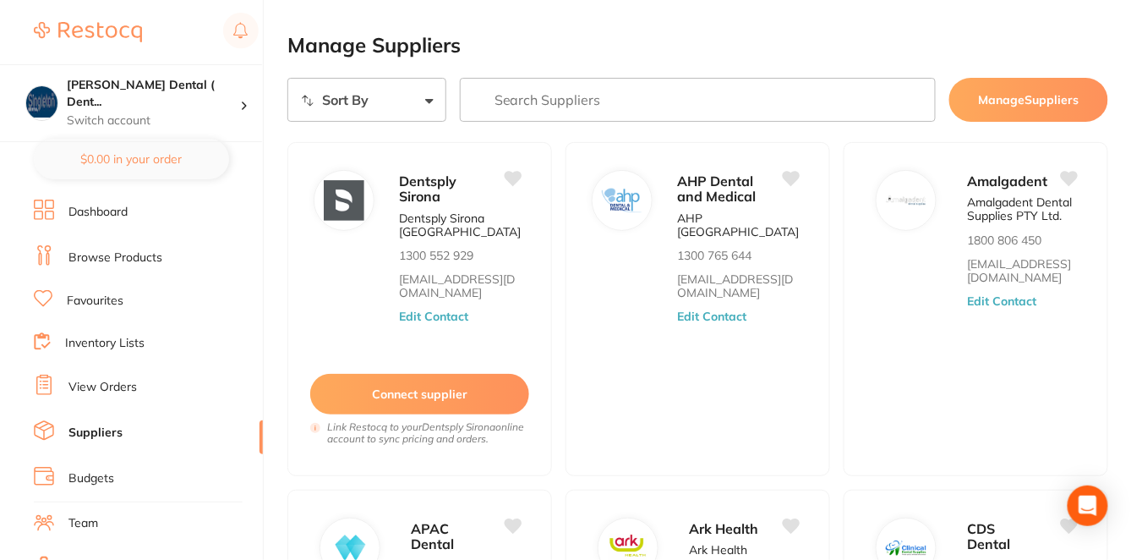
click at [90, 264] on link "Browse Products" at bounding box center [115, 257] width 94 height 17
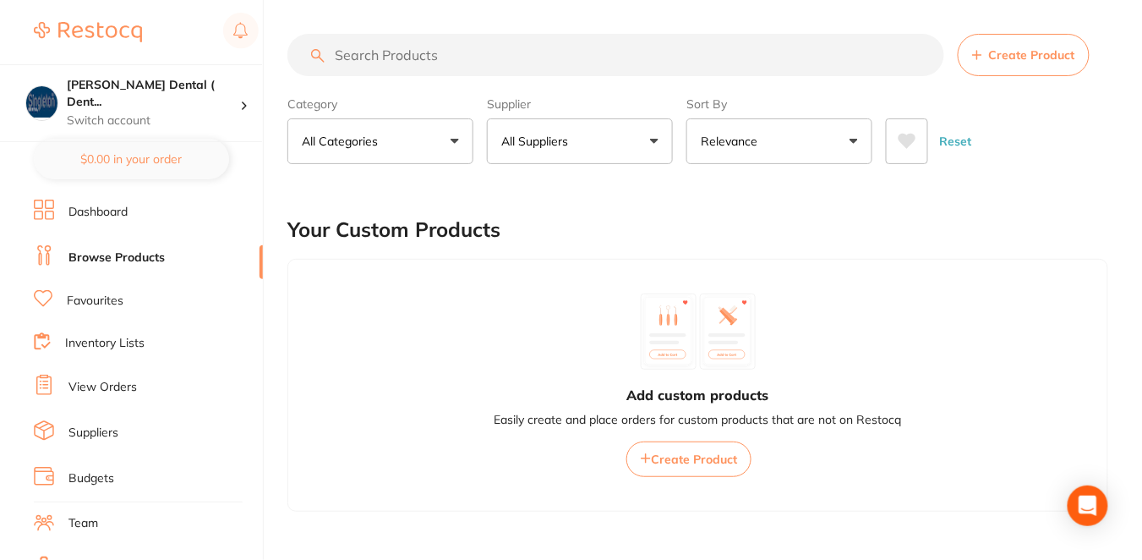
click at [1048, 51] on span "Create Product" at bounding box center [1032, 55] width 86 height 14
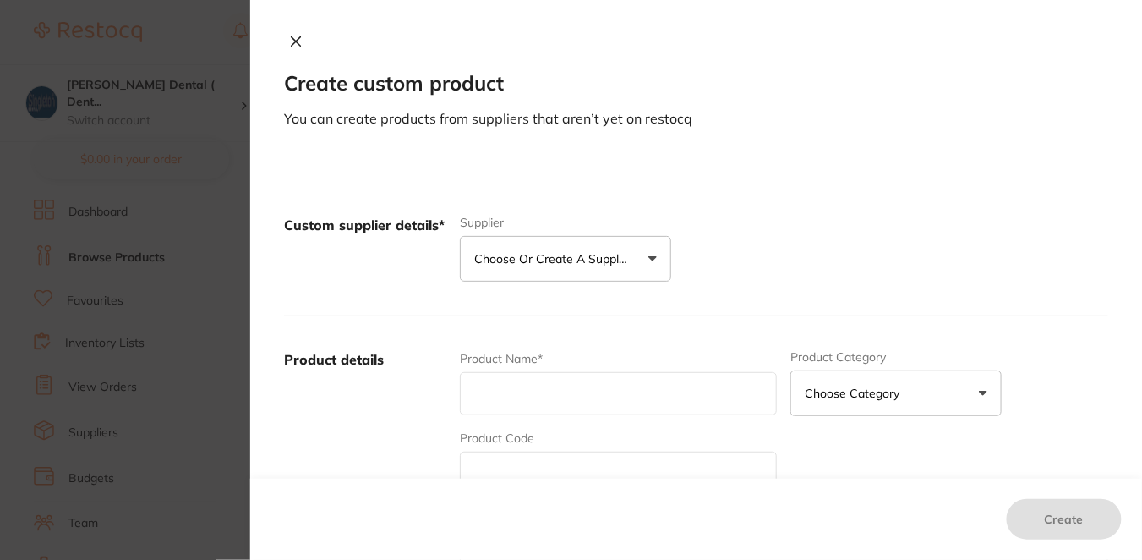
click at [581, 251] on p "Choose or create a supplier" at bounding box center [554, 258] width 161 height 17
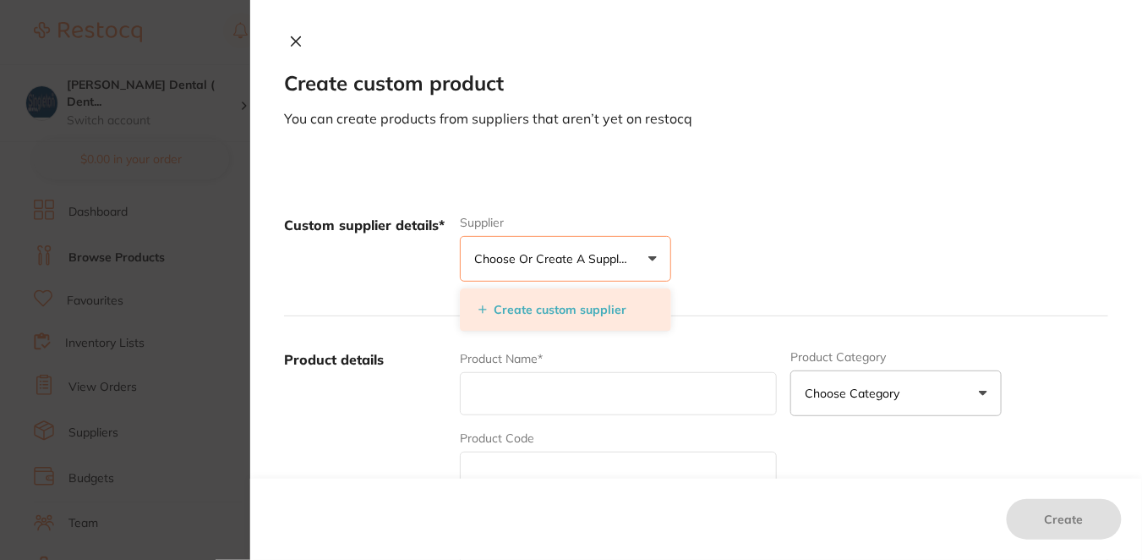
click at [556, 309] on button "Create custom supplier" at bounding box center [552, 309] width 158 height 15
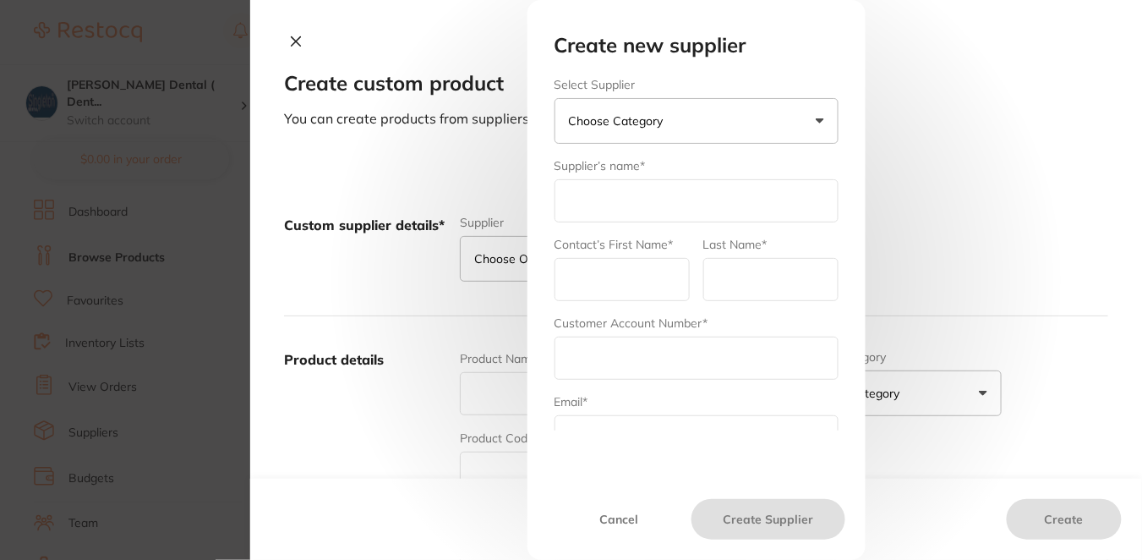
click at [595, 130] on button "Choose Category" at bounding box center [697, 121] width 284 height 46
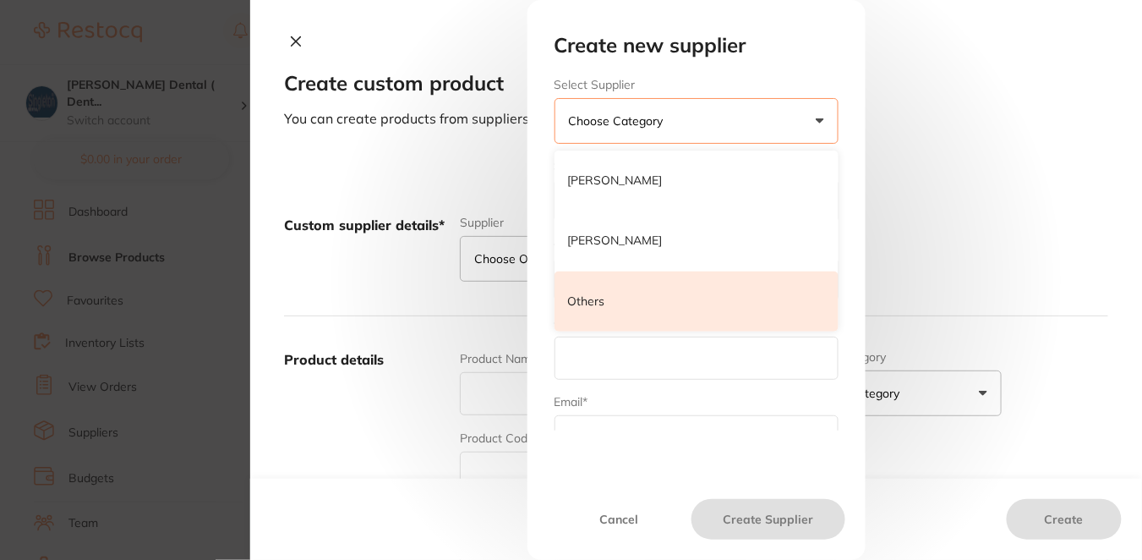
click at [616, 293] on li "Others" at bounding box center [697, 301] width 284 height 61
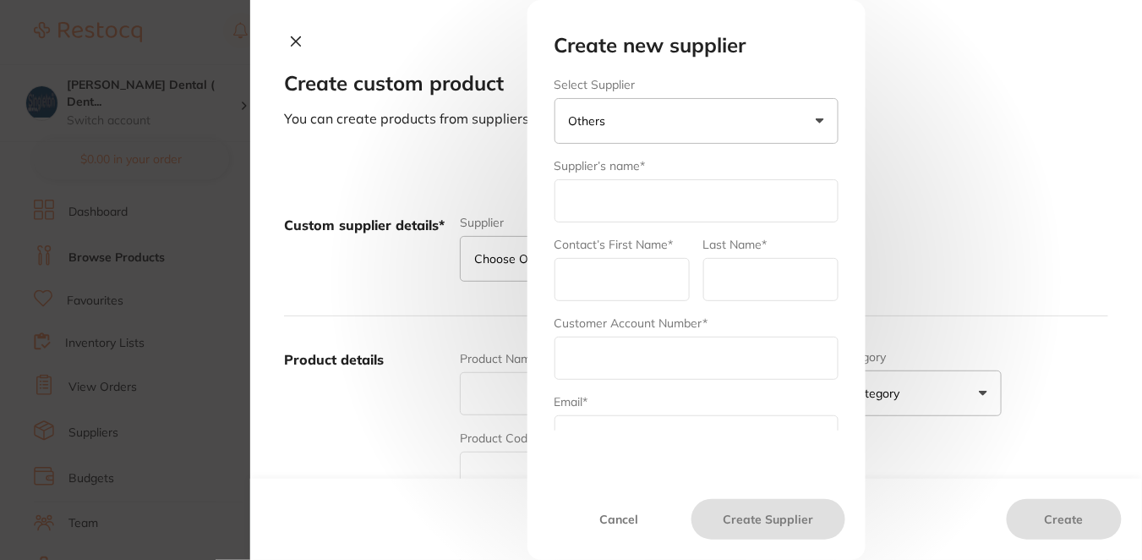
click at [622, 205] on input "text" at bounding box center [697, 200] width 284 height 43
type input "Horseley Dental Supplies Pty Ltd"
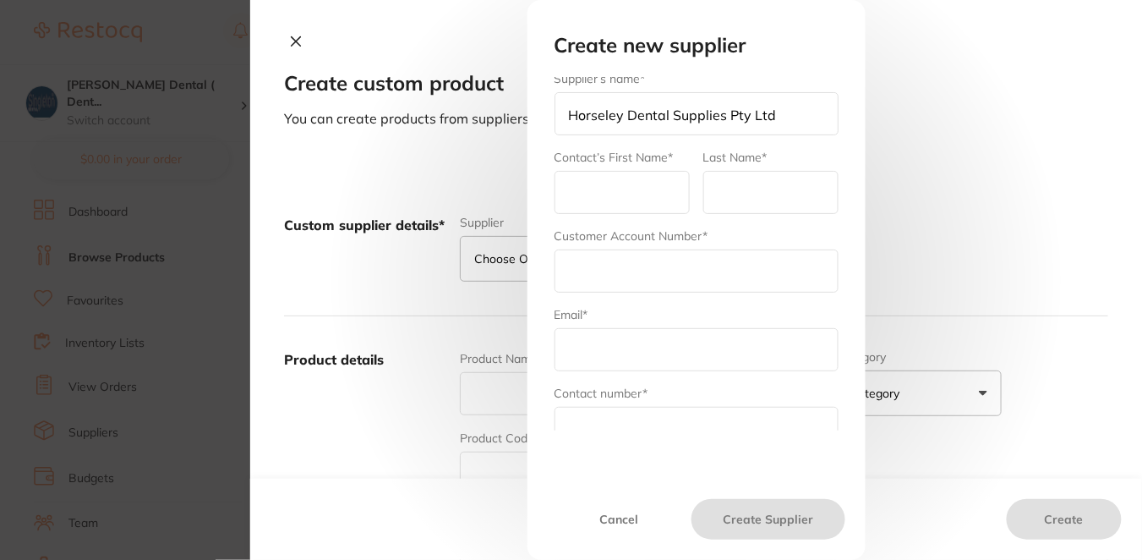
scroll to position [106, 0]
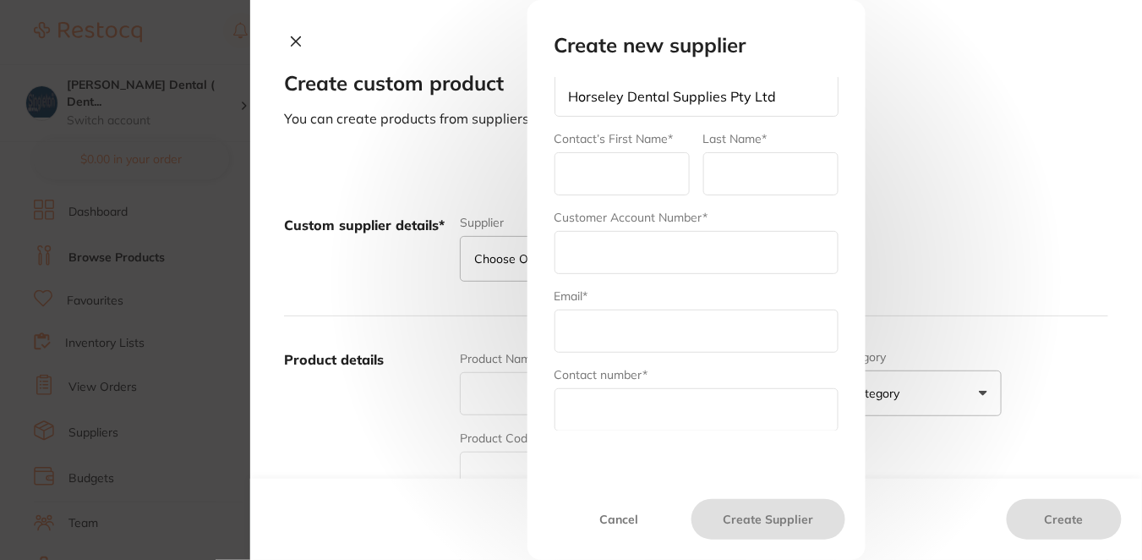
click at [620, 407] on input "text" at bounding box center [697, 409] width 284 height 43
paste input "61 2 8717 6500"
type input "61 2 8717 6500"
click at [601, 250] on input "text" at bounding box center [697, 252] width 284 height 43
type input "1634"
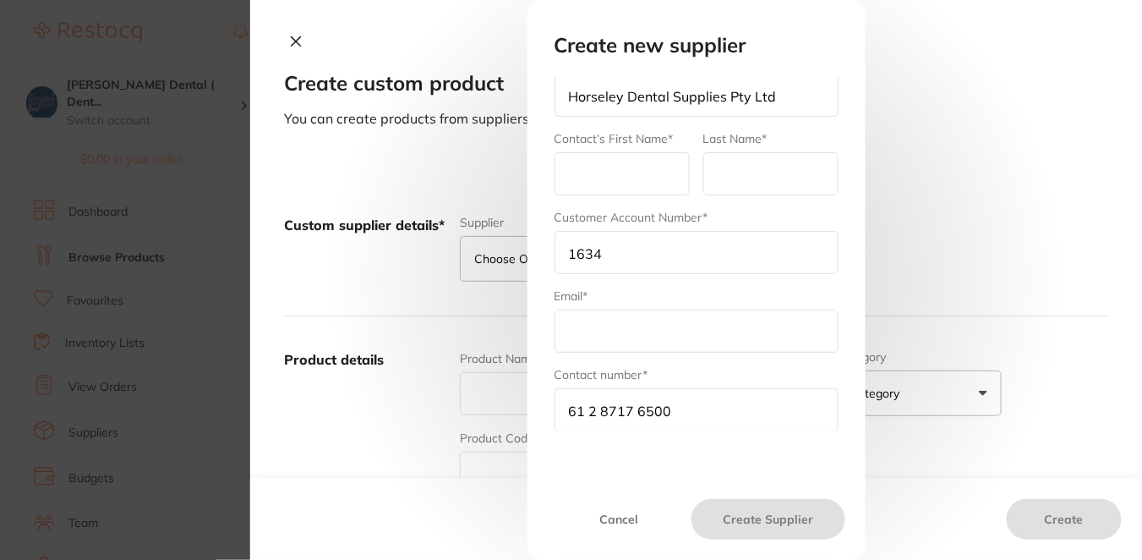
click at [602, 160] on input "text" at bounding box center [622, 173] width 135 height 43
type input "Horseley Dental"
click at [731, 167] on input "text" at bounding box center [770, 173] width 135 height 43
type input "Australia"
click at [571, 338] on input "text" at bounding box center [697, 330] width 284 height 43
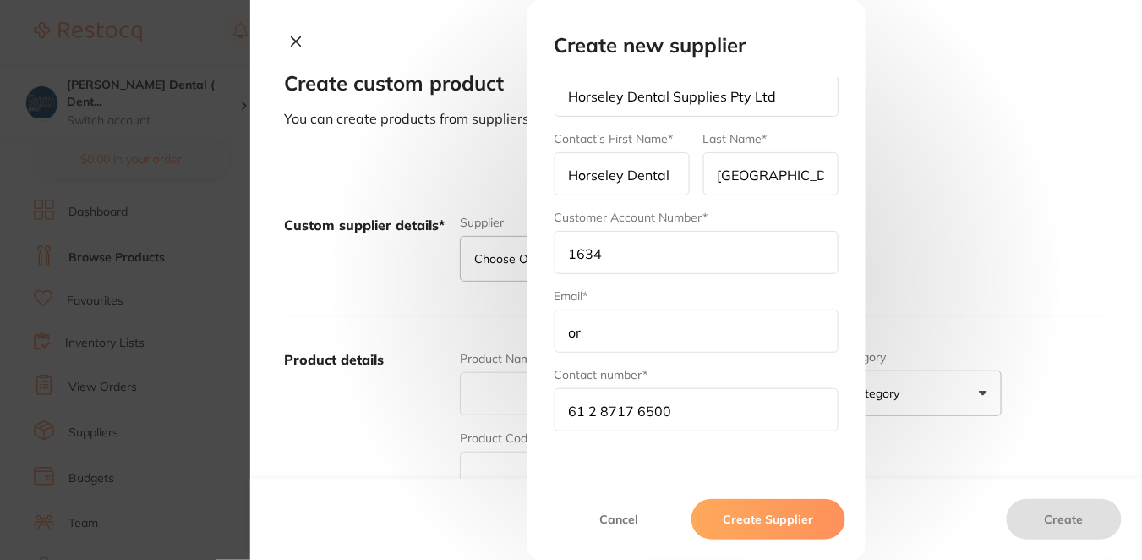
type input "orders@horseley.com.au"
click at [781, 520] on button "Create Supplier" at bounding box center [768, 519] width 153 height 41
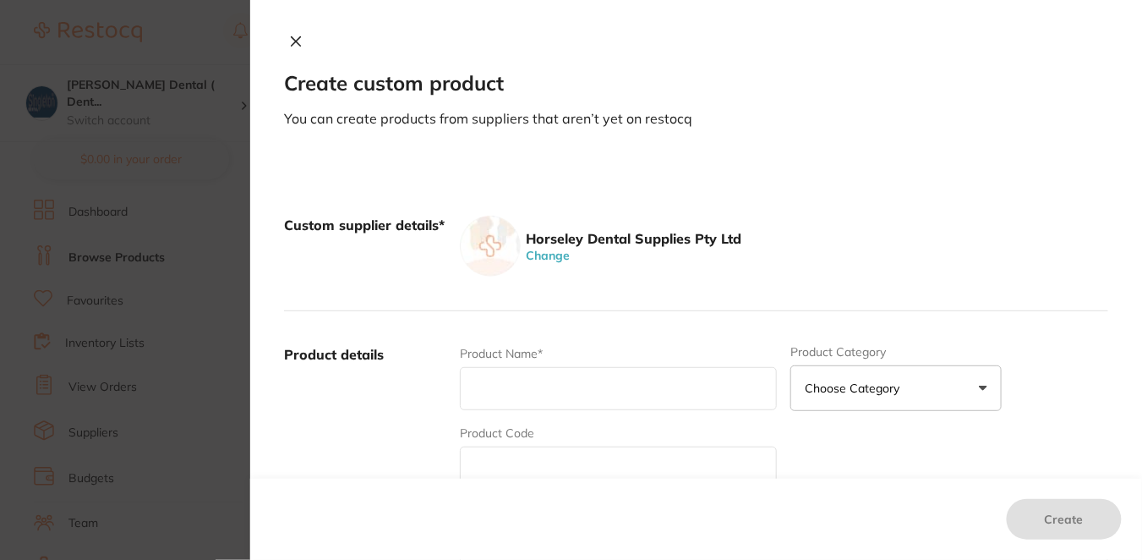
click at [226, 173] on section "Create custom product You can create products from suppliers that aren’t yet on…" at bounding box center [571, 280] width 1142 height 560
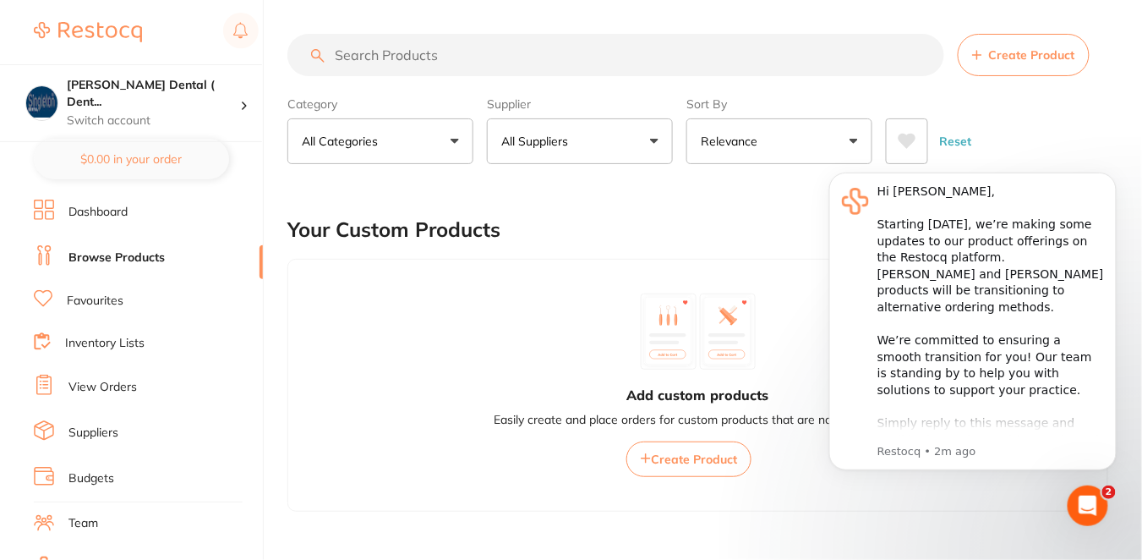
click at [110, 424] on link "Suppliers" at bounding box center [93, 432] width 50 height 17
